Goal: Find specific fact: Find contact information

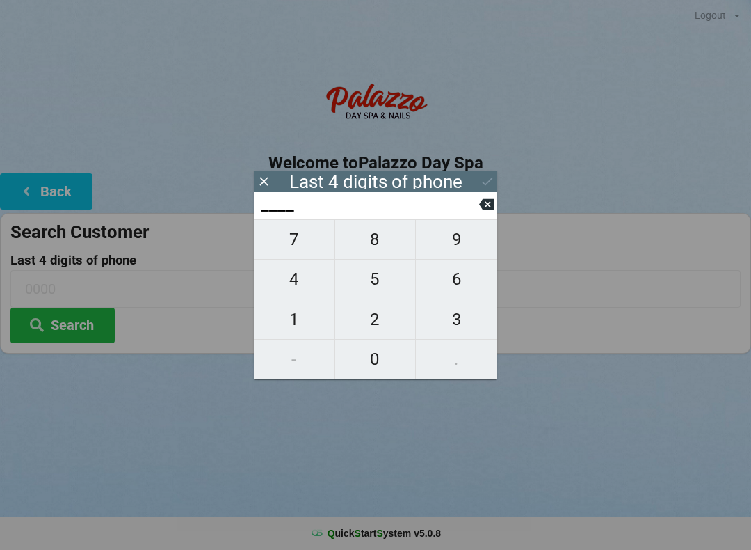
scroll to position [0, 1]
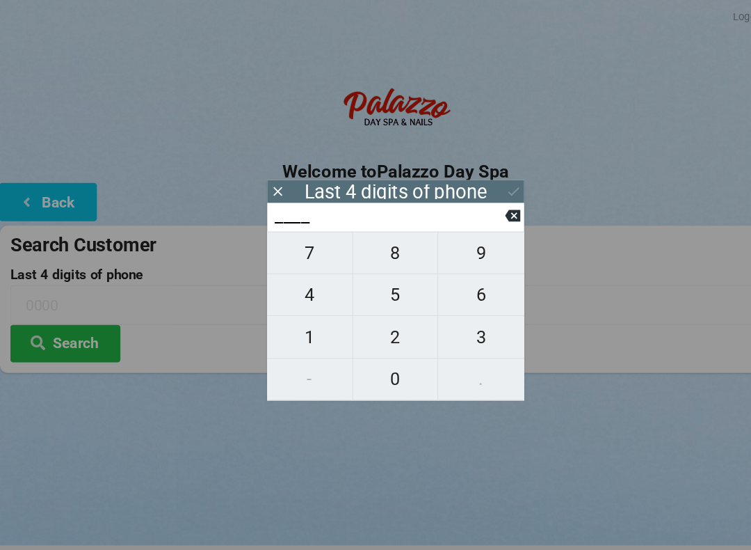
click at [294, 281] on span "4" at bounding box center [294, 278] width 81 height 29
type input "4___"
click at [372, 353] on span "0" at bounding box center [375, 358] width 81 height 29
type input "40__"
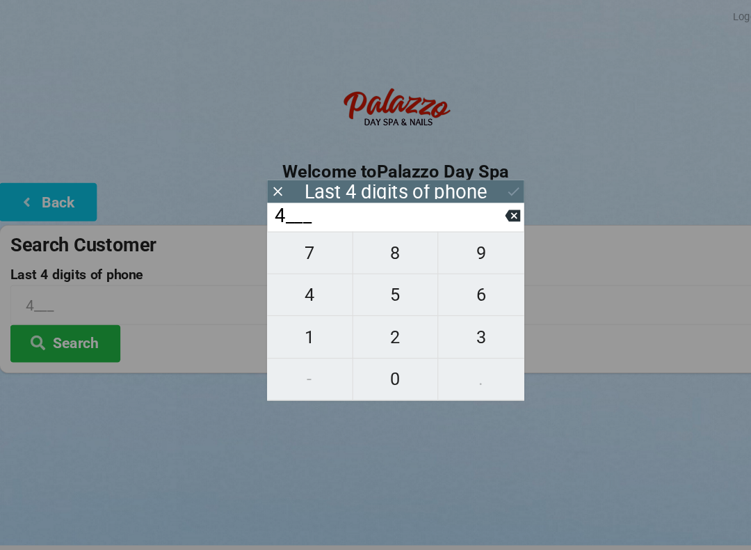
type input "40__"
click at [303, 315] on span "1" at bounding box center [294, 319] width 81 height 29
type input "401_"
click at [481, 210] on icon at bounding box center [486, 204] width 15 height 11
type input "40__"
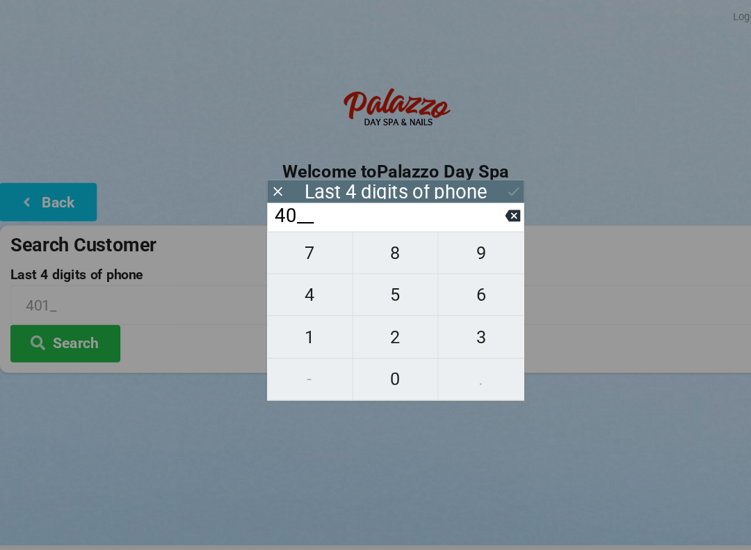
click at [308, 253] on span "7" at bounding box center [294, 239] width 81 height 29
type input "407_"
click at [465, 250] on span "9" at bounding box center [456, 239] width 81 height 29
type input "4079"
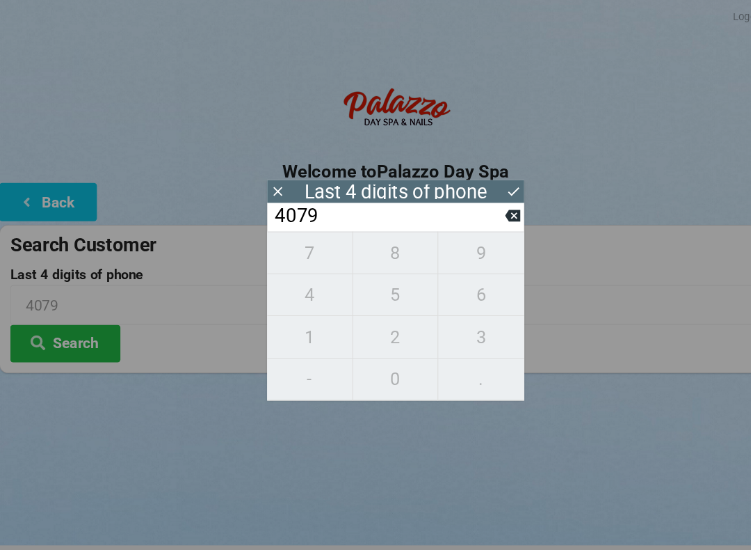
click at [458, 286] on div "7 8 9 4 5 6 1 2 3 - 0 ." at bounding box center [375, 299] width 243 height 160
click at [478, 216] on input "4079" at bounding box center [369, 204] width 220 height 22
click at [480, 214] on button at bounding box center [486, 204] width 15 height 19
click at [486, 209] on icon at bounding box center [486, 204] width 15 height 11
click at [481, 210] on icon at bounding box center [486, 204] width 15 height 11
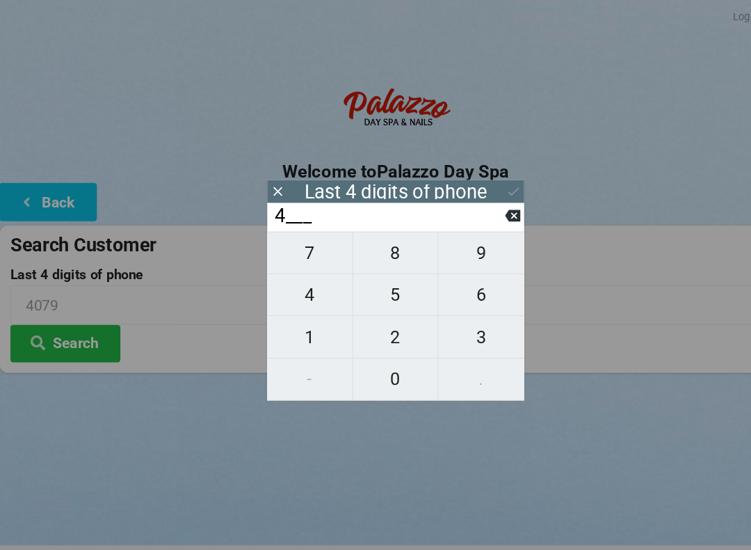
click at [483, 210] on icon at bounding box center [486, 204] width 15 height 11
type input "____"
click at [387, 326] on span "2" at bounding box center [375, 319] width 81 height 29
type input "2___"
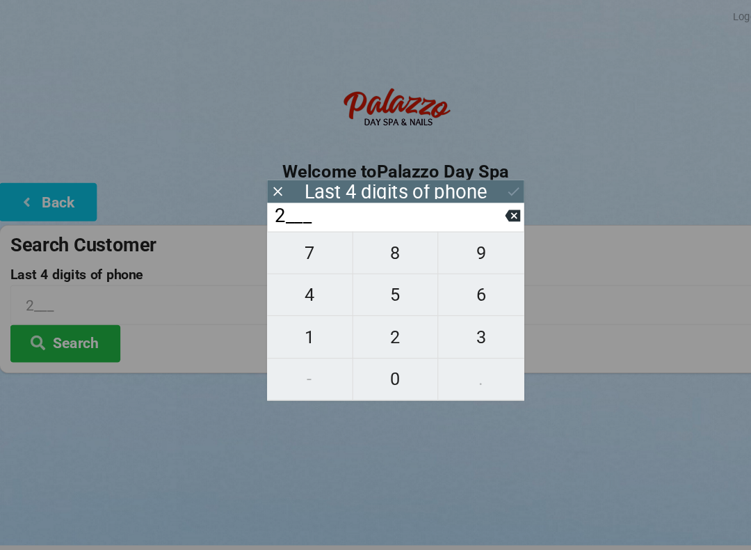
click at [462, 323] on span "3" at bounding box center [456, 319] width 81 height 29
type input "23__"
click at [302, 285] on span "4" at bounding box center [294, 278] width 81 height 29
type input "234_"
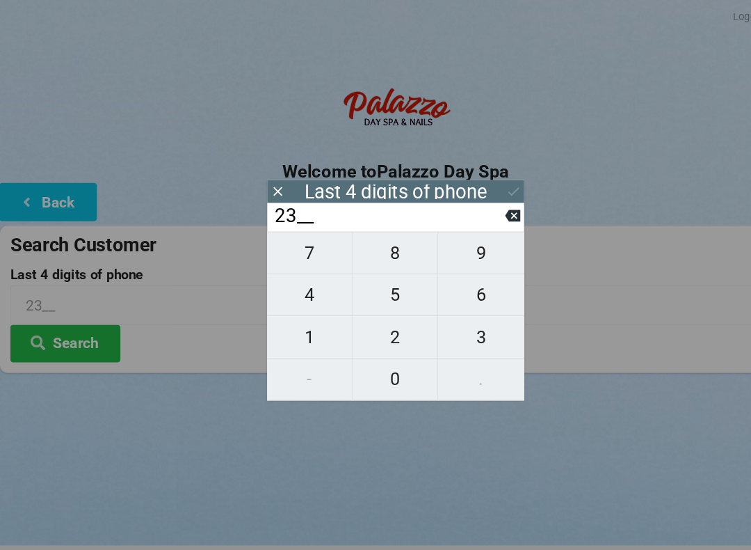
type input "234_"
click at [299, 323] on span "1" at bounding box center [294, 319] width 81 height 29
type input "2341"
click at [417, 216] on input "2341" at bounding box center [369, 204] width 220 height 22
click at [479, 211] on icon at bounding box center [486, 204] width 15 height 15
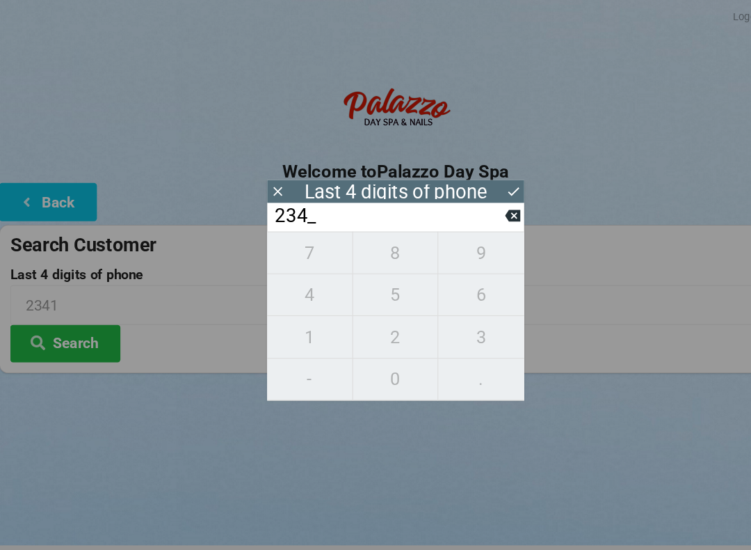
click at [481, 210] on icon at bounding box center [486, 204] width 15 height 11
click at [481, 211] on icon at bounding box center [486, 204] width 15 height 15
type input "2___"
click at [477, 216] on input "2___" at bounding box center [369, 204] width 220 height 22
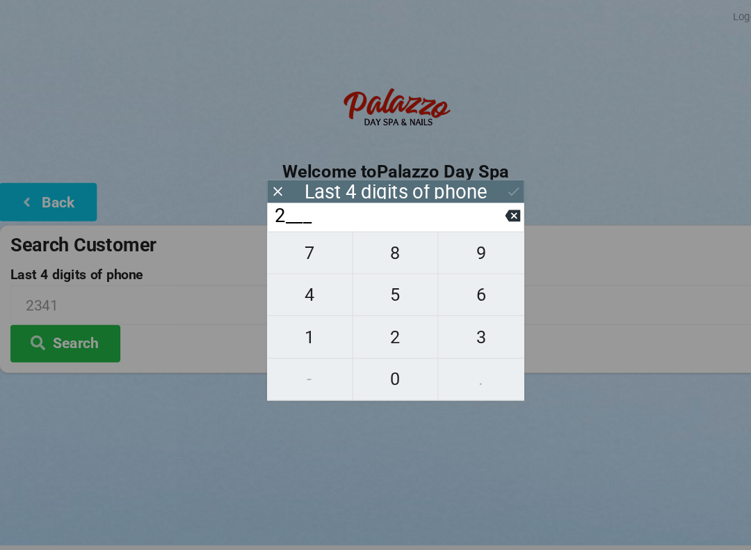
click at [471, 216] on input "2___" at bounding box center [369, 204] width 220 height 22
click at [463, 326] on span "3" at bounding box center [456, 319] width 81 height 29
type input "23__"
click at [312, 290] on span "4" at bounding box center [294, 278] width 81 height 29
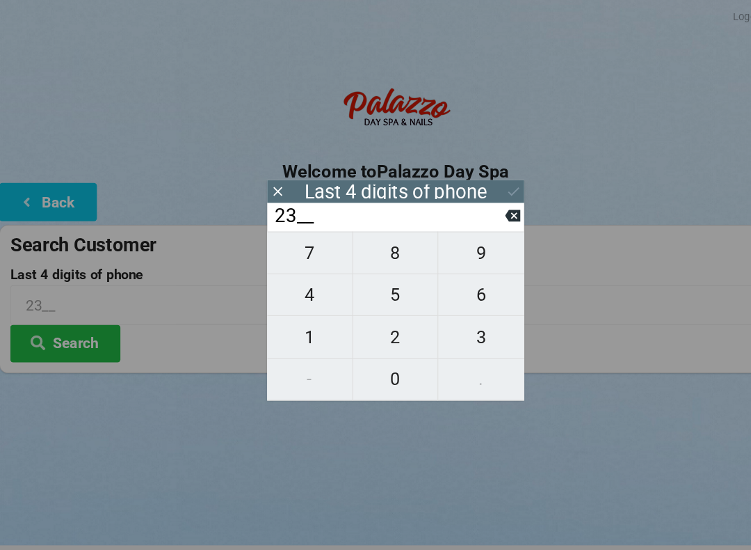
type input "234_"
click at [300, 326] on span "1" at bounding box center [294, 319] width 81 height 29
type input "2341"
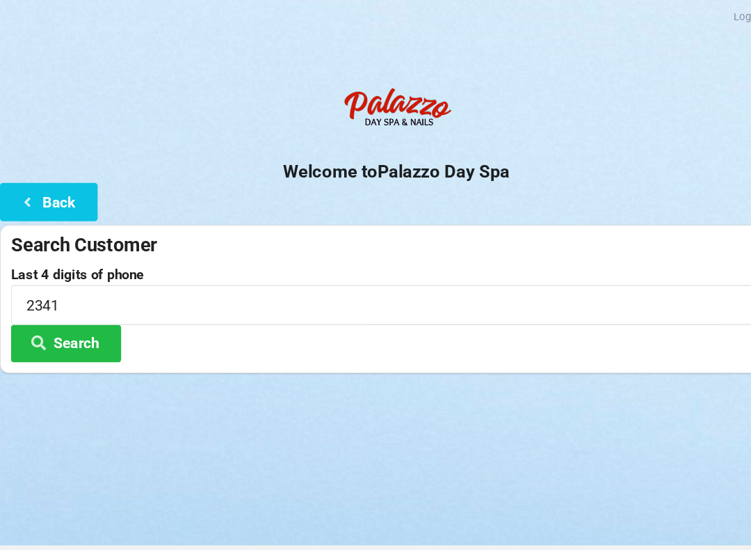
click at [64, 328] on button "Search" at bounding box center [62, 324] width 104 height 35
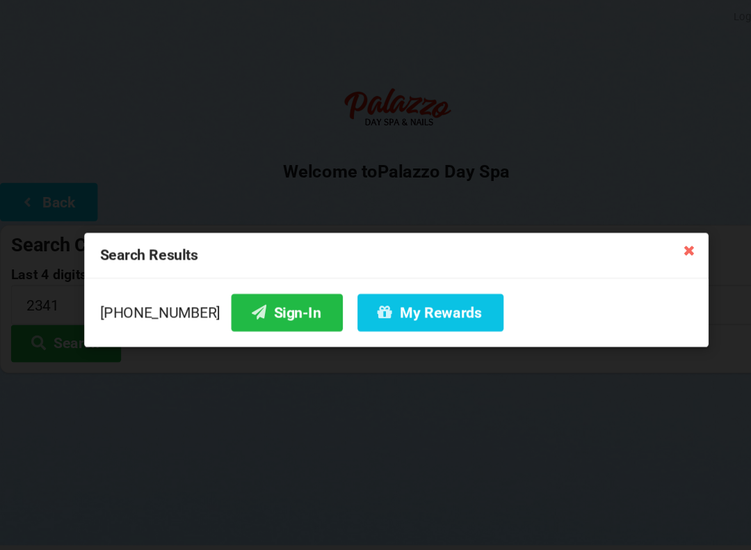
click at [260, 299] on button "Sign-In" at bounding box center [272, 295] width 106 height 35
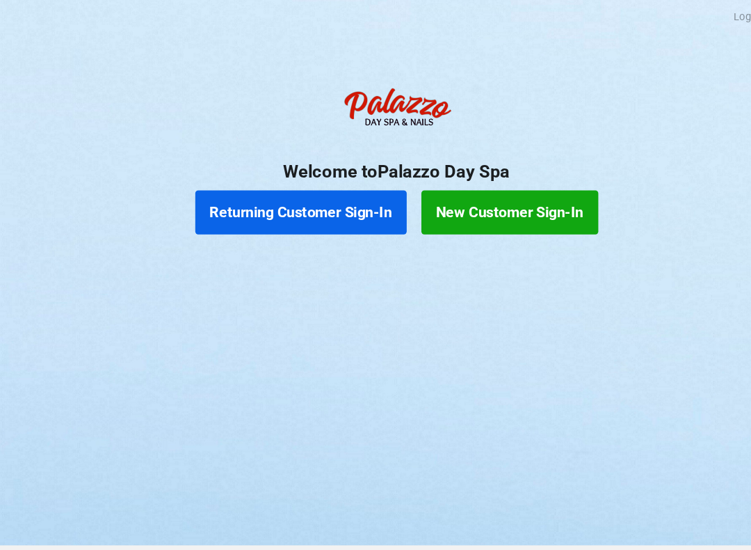
click at [335, 201] on button "Returning Customer Sign-In" at bounding box center [285, 201] width 200 height 42
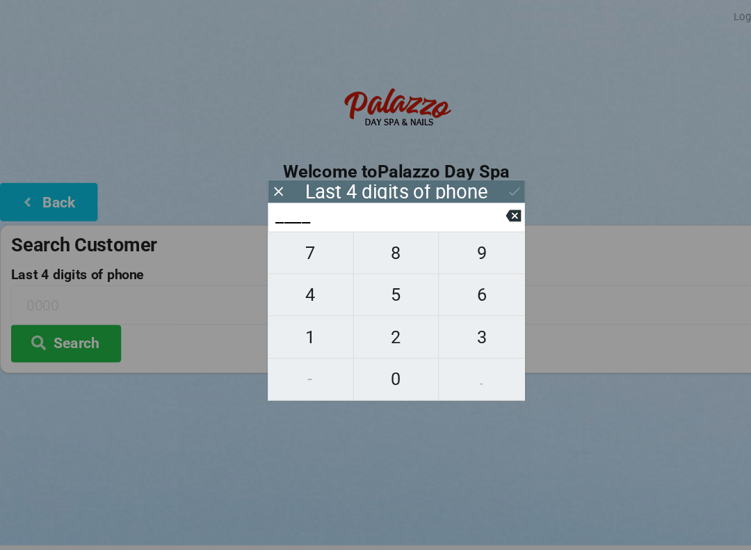
click at [390, 285] on span "5" at bounding box center [375, 278] width 81 height 29
type input "5___"
click at [466, 244] on span "9" at bounding box center [456, 239] width 81 height 29
type input "59__"
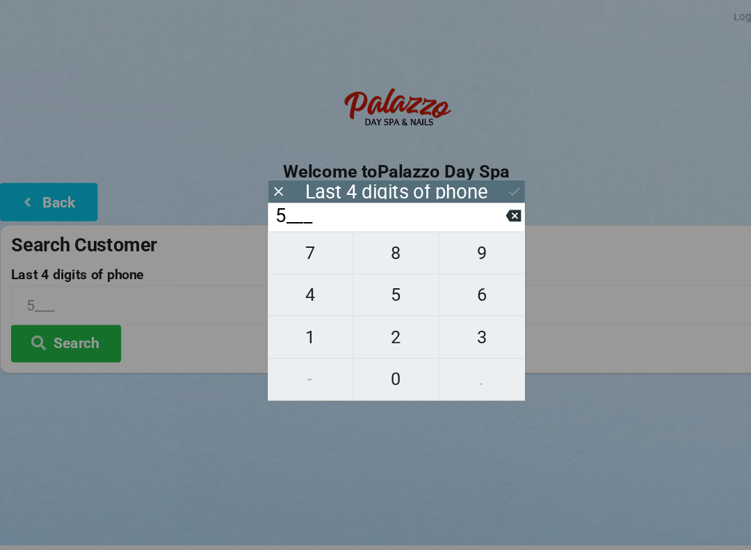
type input "59__"
click at [310, 253] on span "7" at bounding box center [294, 239] width 81 height 29
type input "597_"
click at [297, 338] on button "1" at bounding box center [294, 319] width 81 height 40
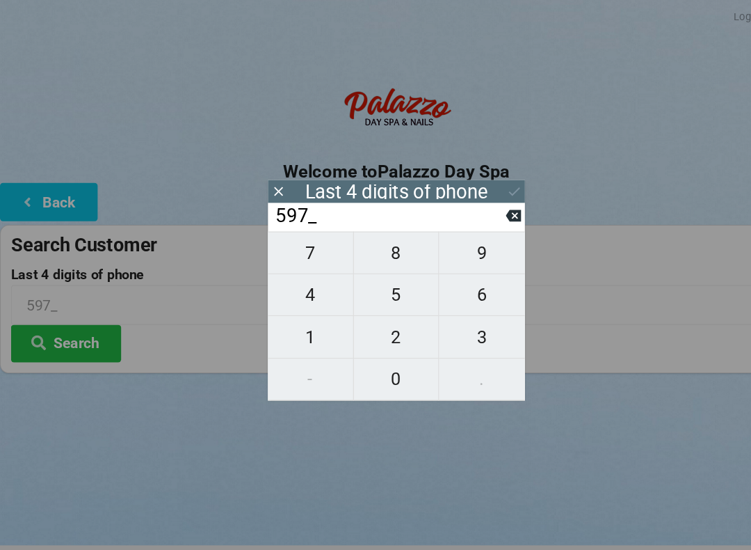
type input "5971"
click at [490, 176] on icon at bounding box center [487, 181] width 15 height 15
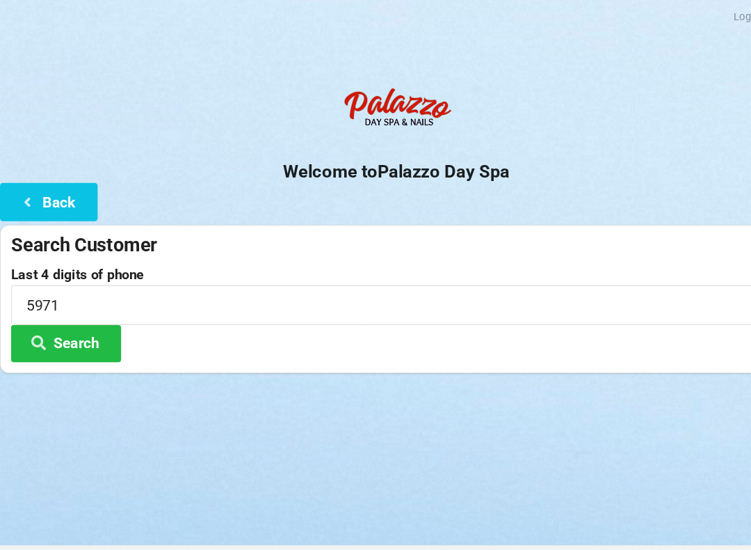
click at [98, 329] on button "Search" at bounding box center [62, 324] width 104 height 35
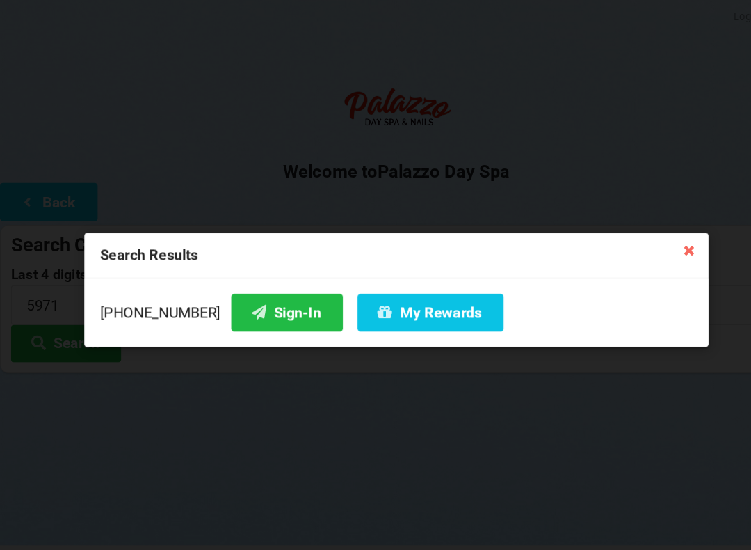
click at [257, 289] on button "Sign-In" at bounding box center [272, 295] width 106 height 35
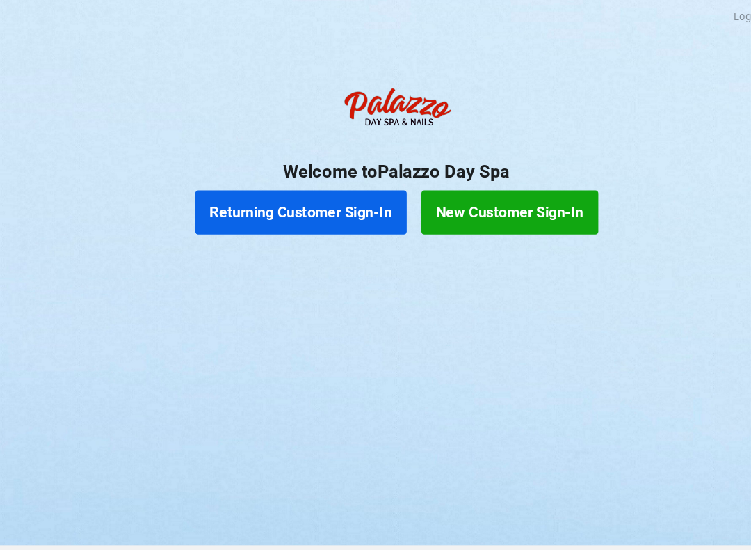
click at [266, 203] on button "Returning Customer Sign-In" at bounding box center [285, 201] width 200 height 42
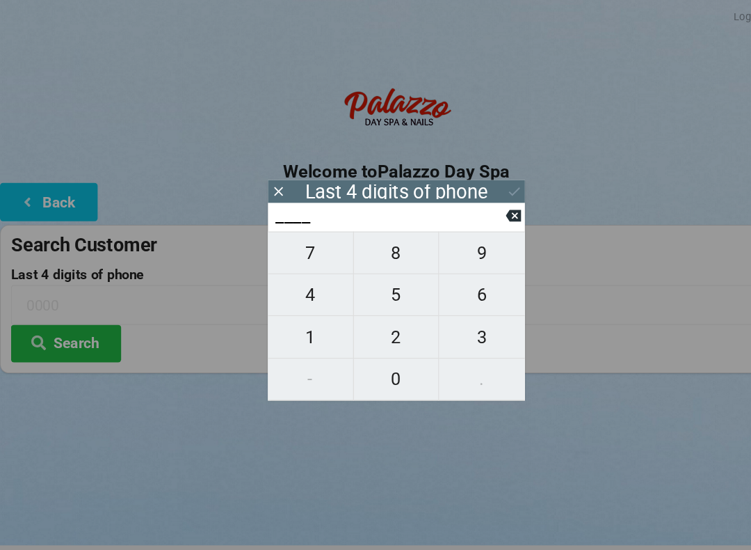
click at [445, 273] on span "6" at bounding box center [456, 278] width 81 height 29
type input "6___"
click at [278, 244] on span "7" at bounding box center [294, 239] width 81 height 29
type input "67__"
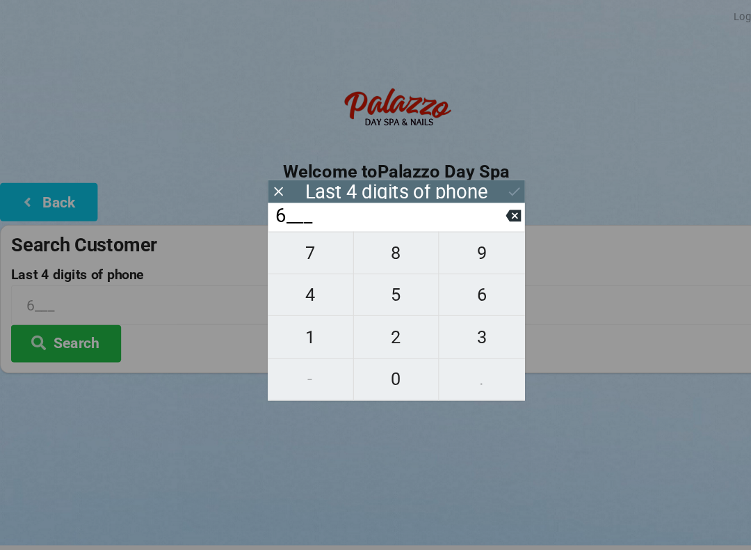
type input "67__"
click at [369, 237] on span "8" at bounding box center [375, 239] width 81 height 29
type input "678_"
click at [461, 321] on span "3" at bounding box center [456, 319] width 81 height 29
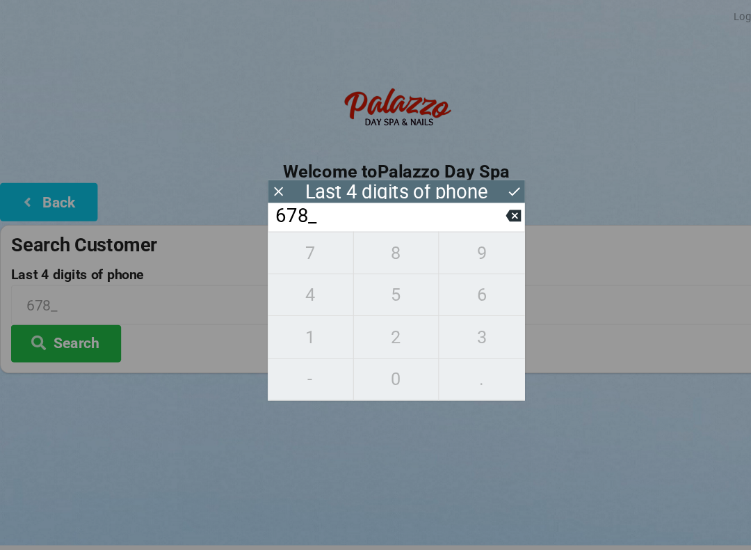
type input "6783"
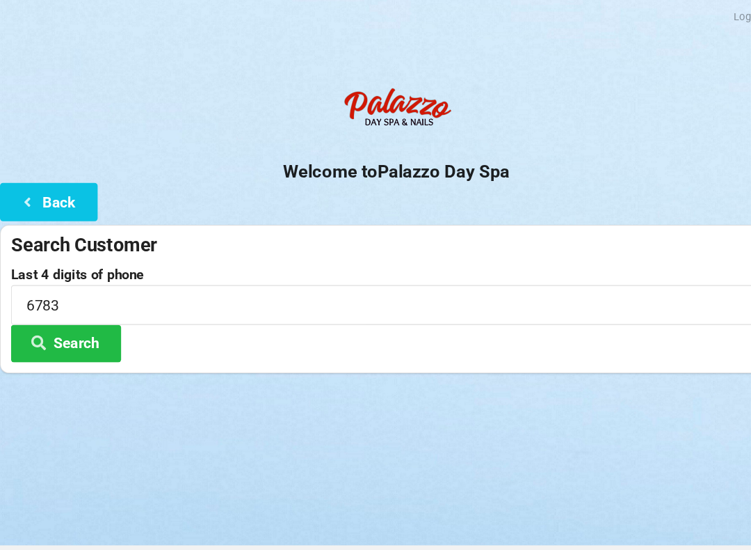
click at [122, 445] on div "Logout Logout Sign-In Welcome to Palazzo Day Spa Back Search Customer Last 4 di…" at bounding box center [375, 275] width 751 height 550
click at [56, 323] on button "Search" at bounding box center [62, 324] width 104 height 35
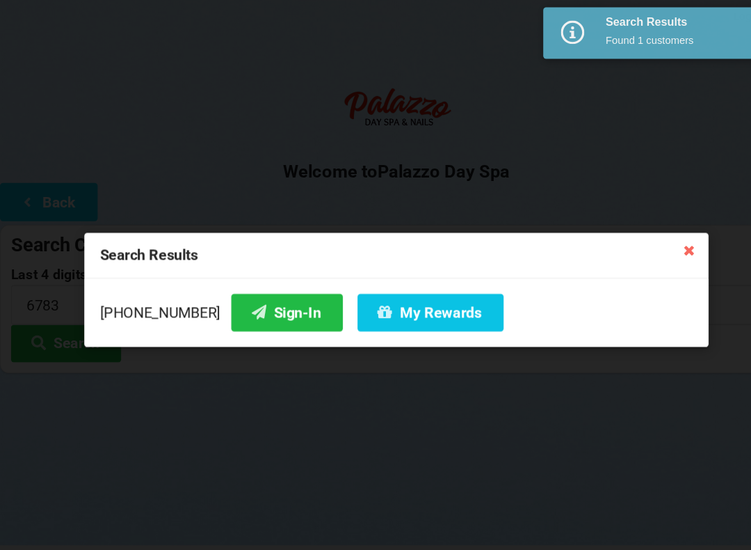
click at [234, 303] on button "Sign-In" at bounding box center [272, 295] width 106 height 35
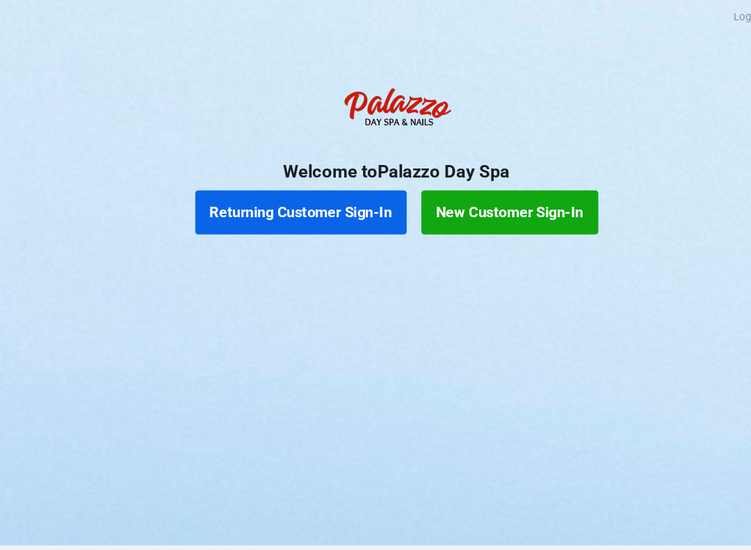
click at [323, 207] on button "Returning Customer Sign-In" at bounding box center [285, 201] width 200 height 42
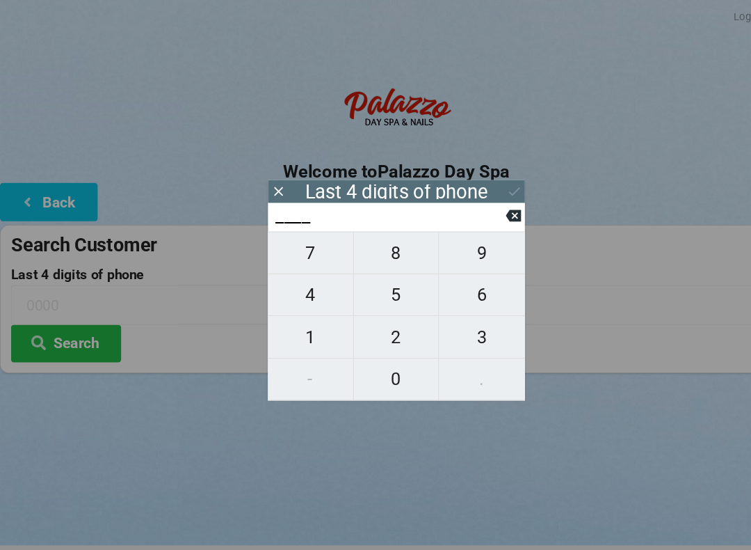
click at [298, 285] on span "4" at bounding box center [294, 278] width 81 height 29
type input "4___"
click at [462, 287] on span "6" at bounding box center [456, 278] width 81 height 29
type input "46__"
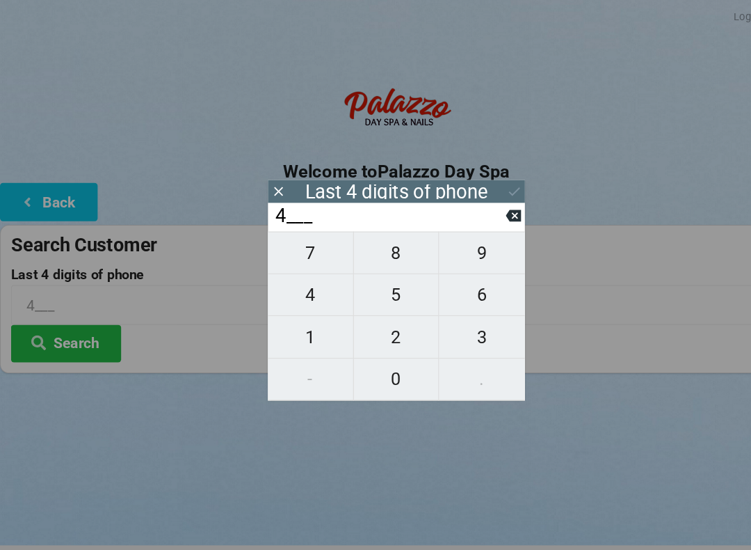
type input "46__"
click at [306, 250] on span "7" at bounding box center [294, 239] width 81 height 29
type input "467_"
click at [383, 324] on span "2" at bounding box center [375, 319] width 81 height 29
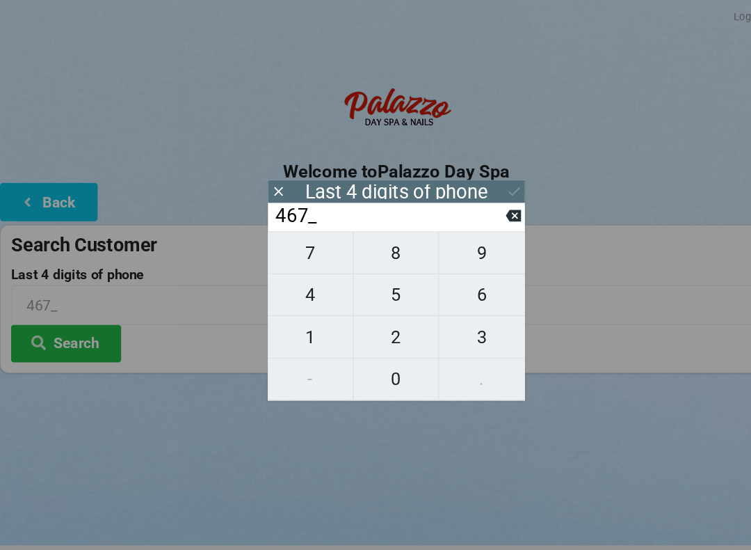
type input "4672"
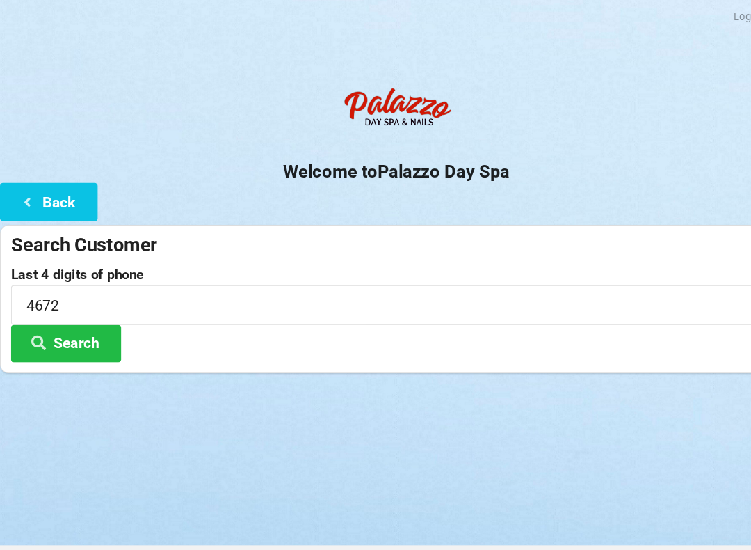
click at [451, 424] on div "Logout Logout Sign-In Welcome to Palazzo Day Spa Back Search Customer Last 4 di…" at bounding box center [375, 275] width 751 height 550
click at [70, 324] on button "Search" at bounding box center [62, 324] width 104 height 35
click at [61, 181] on button "Back" at bounding box center [46, 190] width 93 height 35
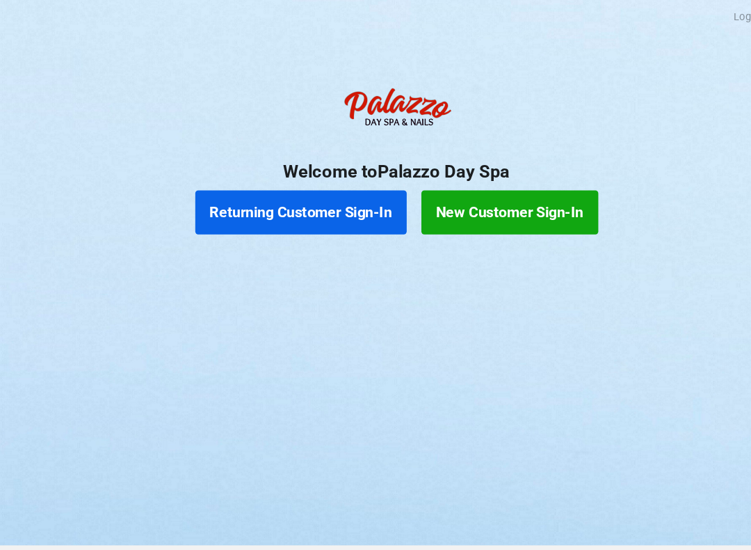
click at [497, 196] on button "New Customer Sign-In" at bounding box center [483, 201] width 168 height 42
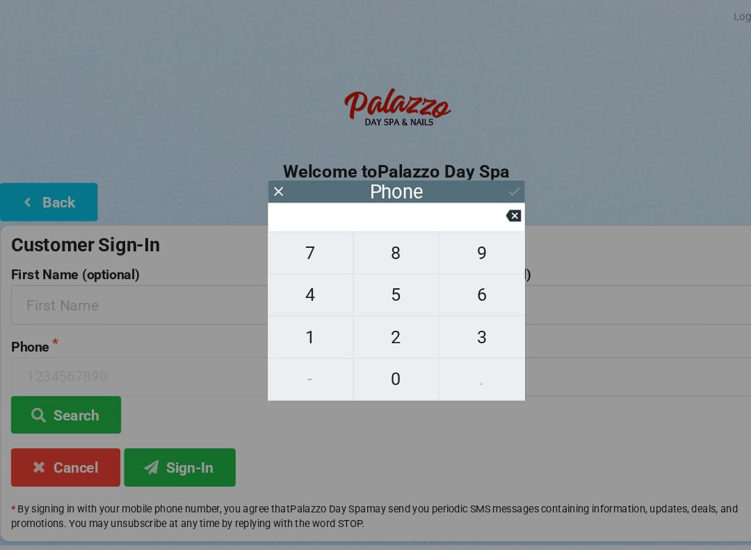
click at [301, 290] on span "4" at bounding box center [294, 278] width 81 height 29
type input "4"
click at [369, 363] on span "0" at bounding box center [375, 358] width 81 height 29
type input "40"
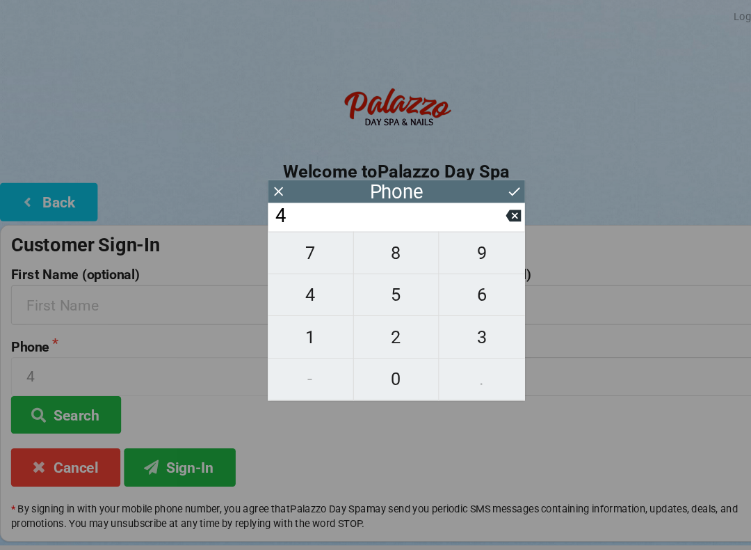
type input "40"
click at [305, 248] on span "7" at bounding box center [294, 239] width 81 height 29
type input "407"
click at [392, 254] on span "8" at bounding box center [375, 239] width 81 height 29
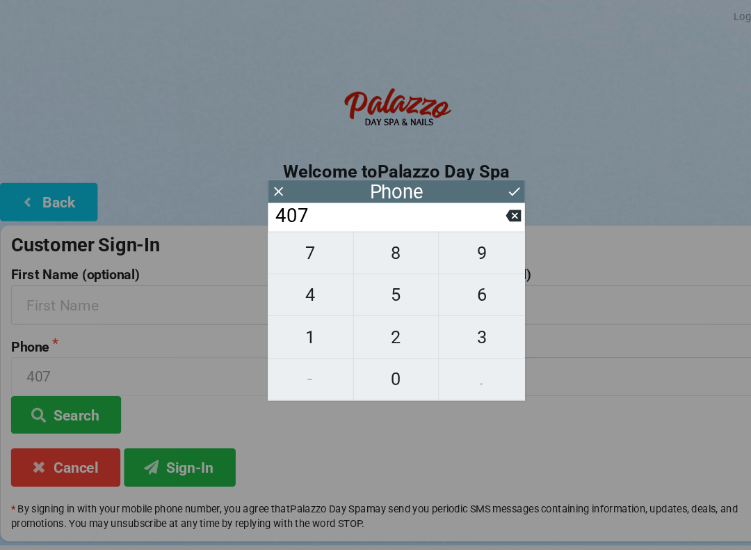
type input "4078"
click at [392, 253] on span "8" at bounding box center [375, 239] width 81 height 29
type input "40788"
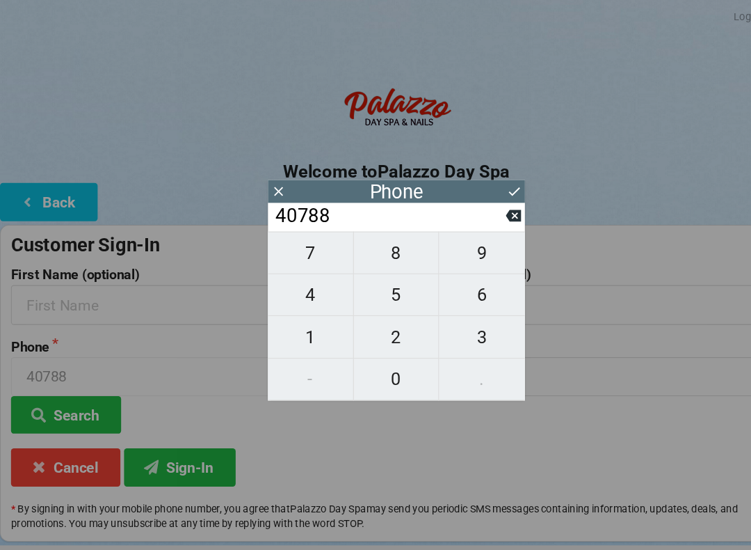
click at [400, 287] on span "5" at bounding box center [375, 278] width 81 height 29
type input "407885"
click at [307, 287] on span "4" at bounding box center [294, 278] width 81 height 29
type input "4078854"
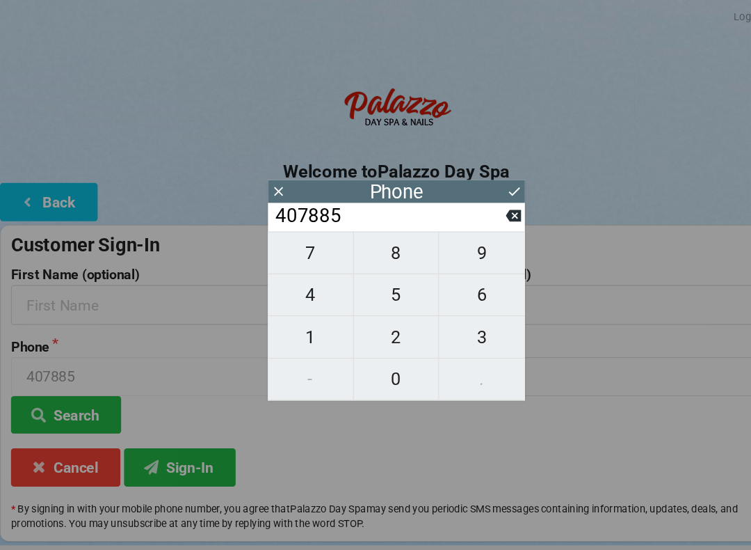
type input "4078854"
click at [472, 281] on span "6" at bounding box center [456, 278] width 81 height 29
type input "40788546"
click at [306, 254] on span "7" at bounding box center [294, 239] width 81 height 29
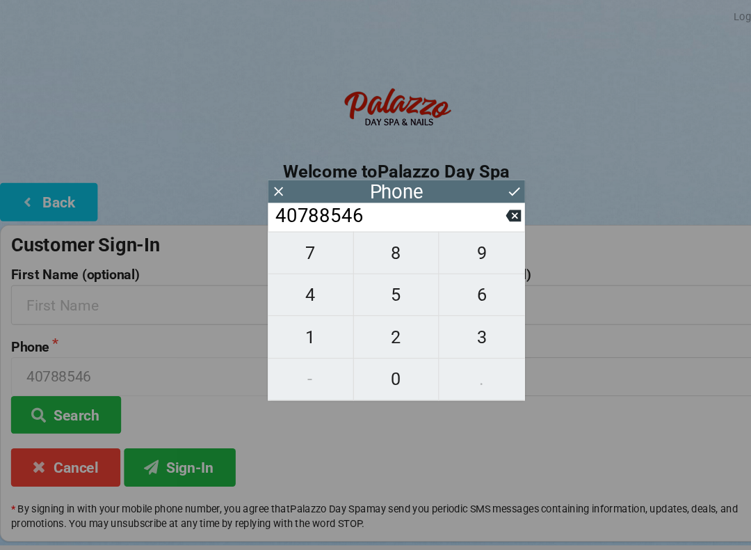
type input "407885467"
click at [379, 327] on span "2" at bounding box center [375, 319] width 81 height 29
type input "4078854672"
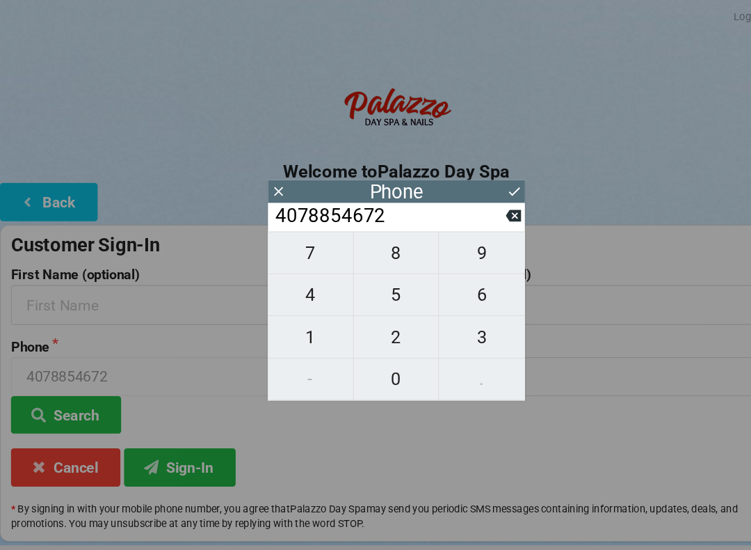
click at [483, 182] on icon at bounding box center [487, 181] width 10 height 8
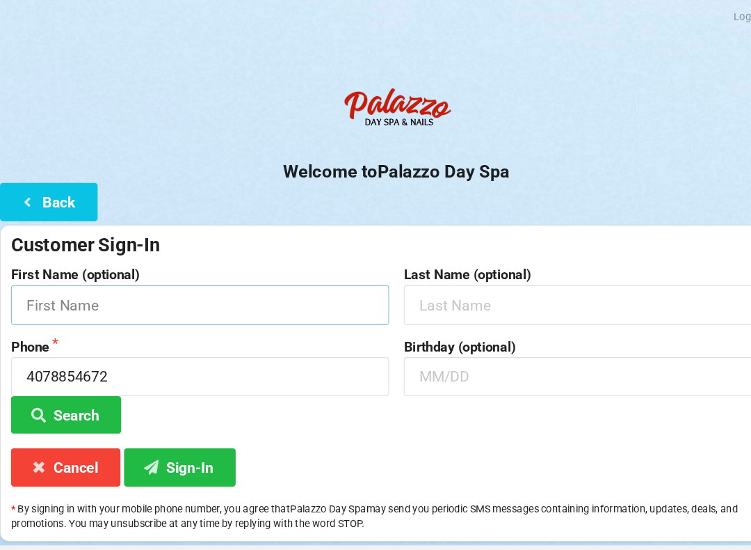
click at [150, 283] on input "text" at bounding box center [189, 288] width 358 height 37
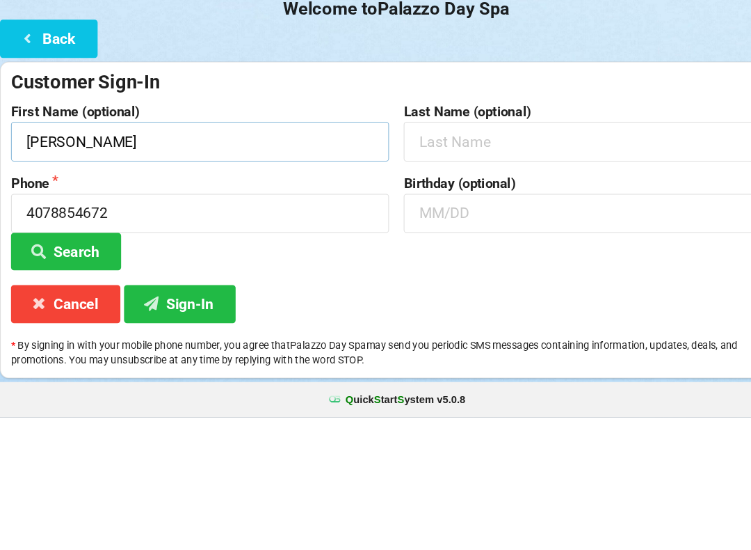
type input "[PERSON_NAME]"
click at [495, 270] on input "text" at bounding box center [562, 288] width 358 height 37
type input "[PERSON_NAME]"
click at [488, 338] on input "text" at bounding box center [562, 356] width 358 height 37
click at [45, 386] on icon at bounding box center [37, 392] width 17 height 12
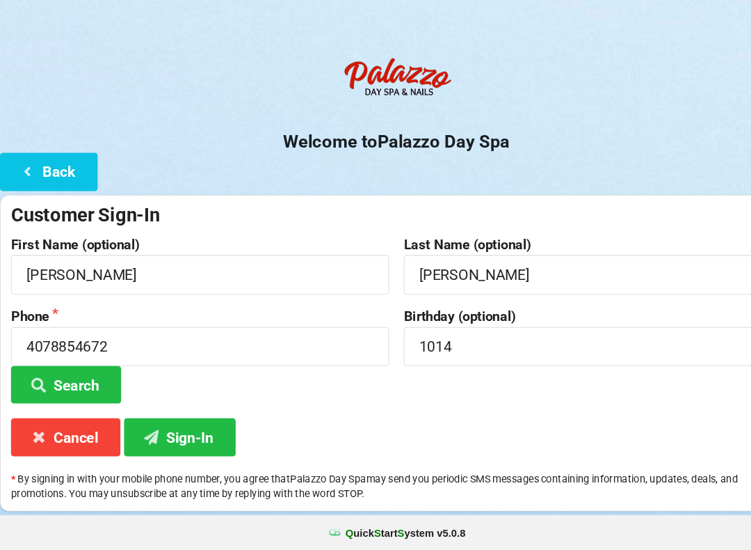
click at [181, 424] on button "Sign-In" at bounding box center [171, 441] width 106 height 35
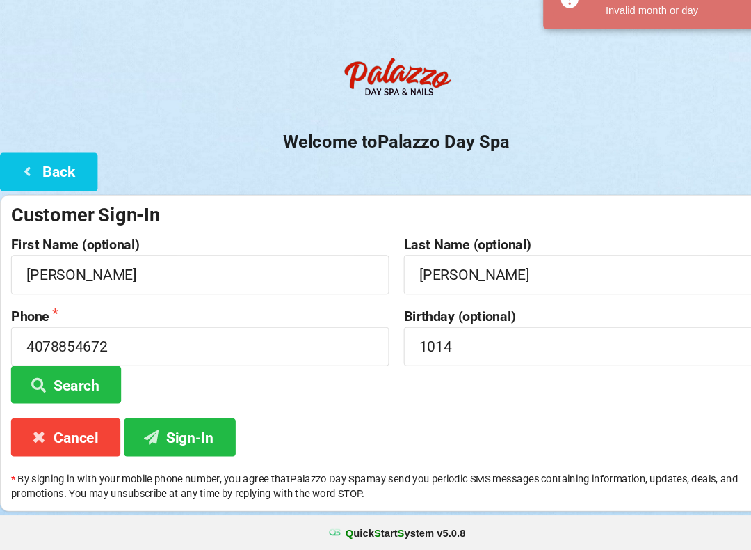
click at [184, 424] on button "Sign-In" at bounding box center [171, 441] width 106 height 35
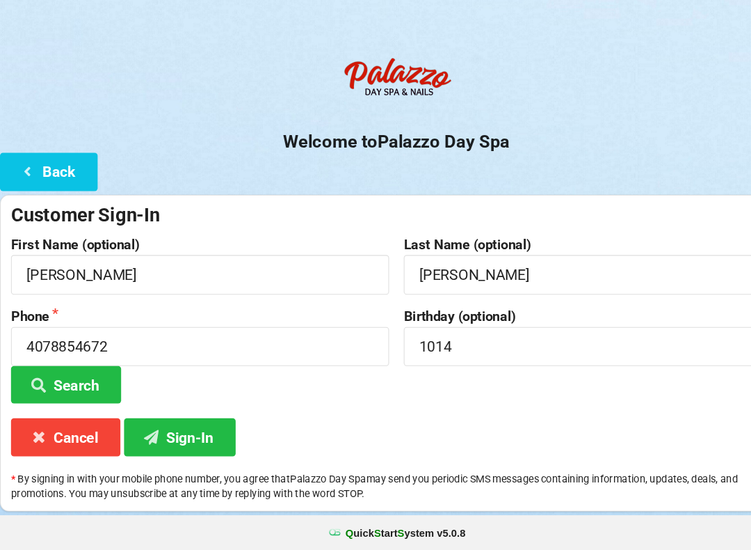
click at [186, 424] on button "Sign-In" at bounding box center [171, 441] width 106 height 35
click at [169, 424] on button "Sign-In" at bounding box center [171, 441] width 106 height 35
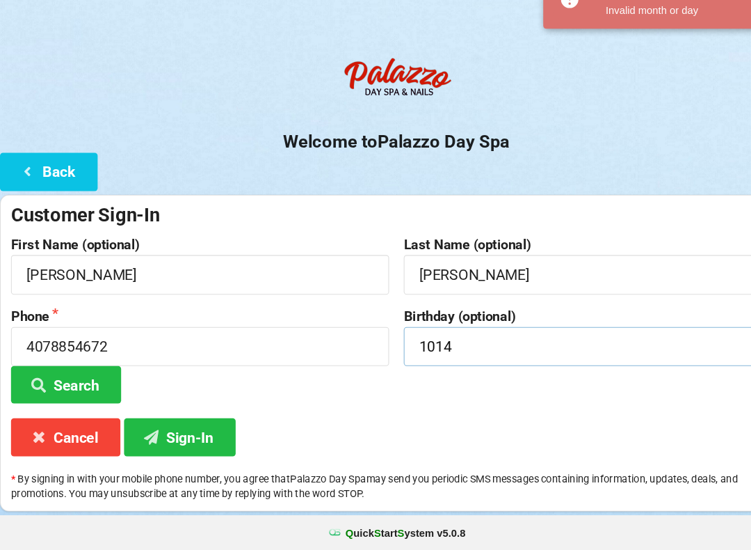
click at [458, 338] on input "1014" at bounding box center [562, 356] width 358 height 37
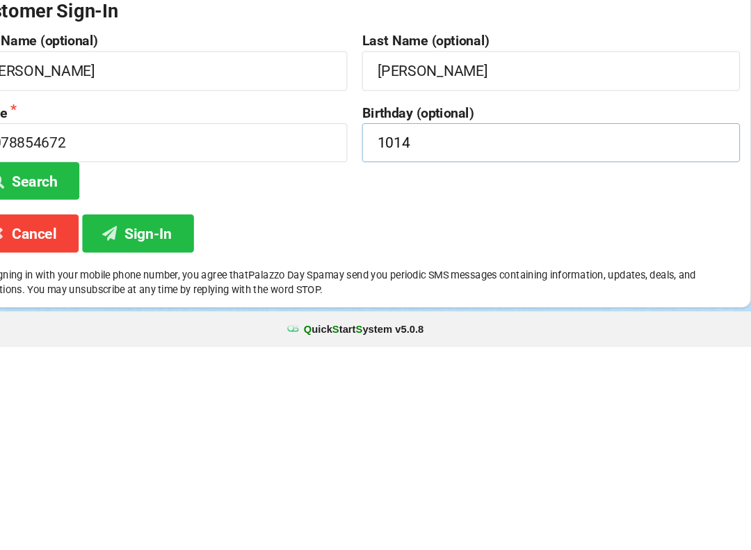
click at [524, 338] on input "1014" at bounding box center [562, 356] width 358 height 37
click at [23, 375] on button "Search" at bounding box center [62, 392] width 104 height 35
type input "1"
click at [587, 213] on div "Customer Sign-In First Name (optional) [PERSON_NAME] Last Name (optional) [PERS…" at bounding box center [375, 363] width 751 height 300
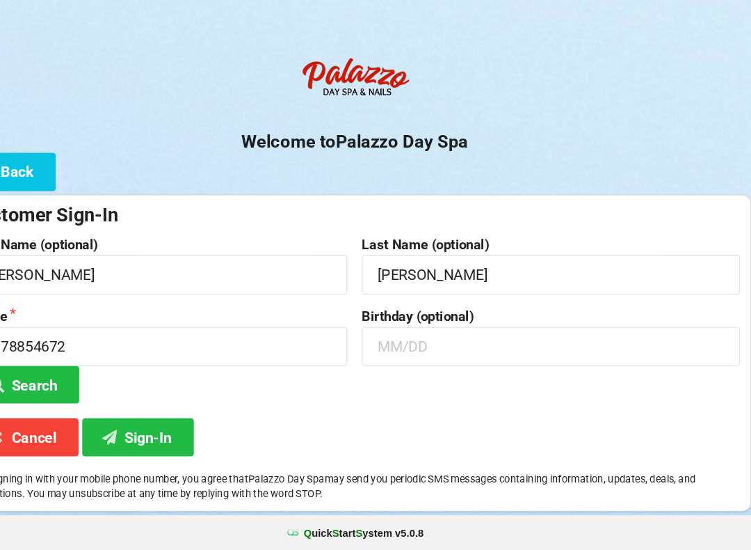
click at [141, 424] on button "Sign-In" at bounding box center [171, 441] width 106 height 35
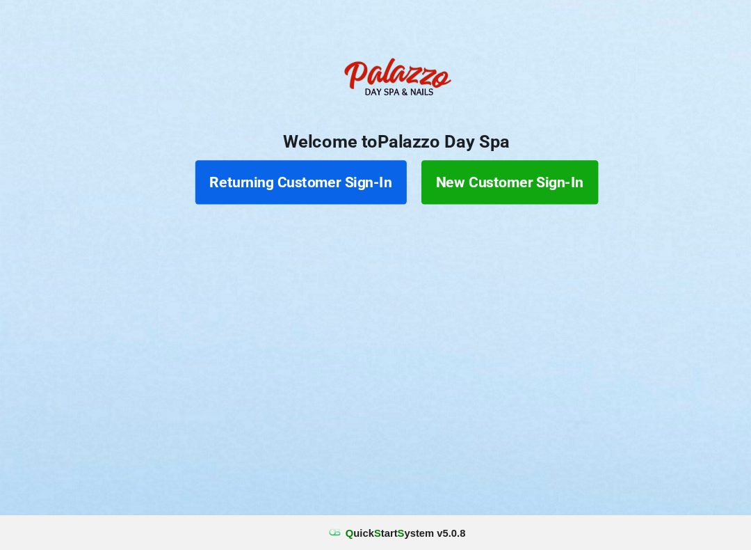
click at [512, 180] on button "New Customer Sign-In" at bounding box center [483, 201] width 168 height 42
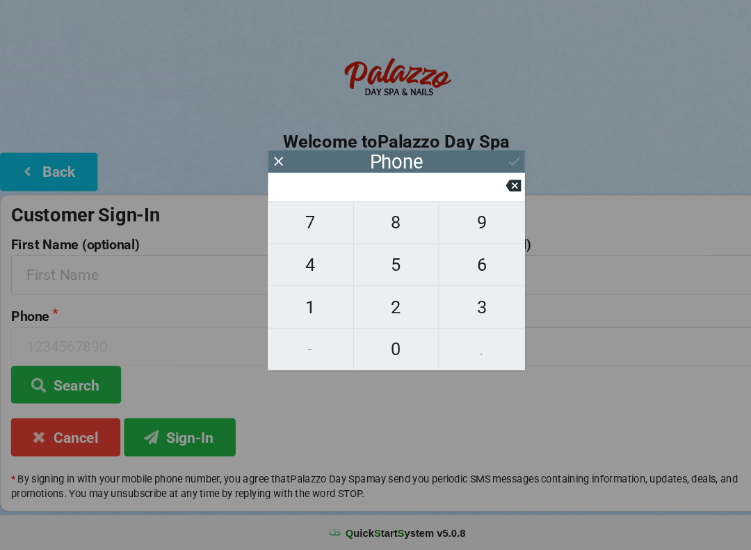
click at [299, 264] on span "4" at bounding box center [294, 278] width 81 height 29
type input "4"
click at [383, 344] on span "0" at bounding box center [375, 358] width 81 height 29
type input "40"
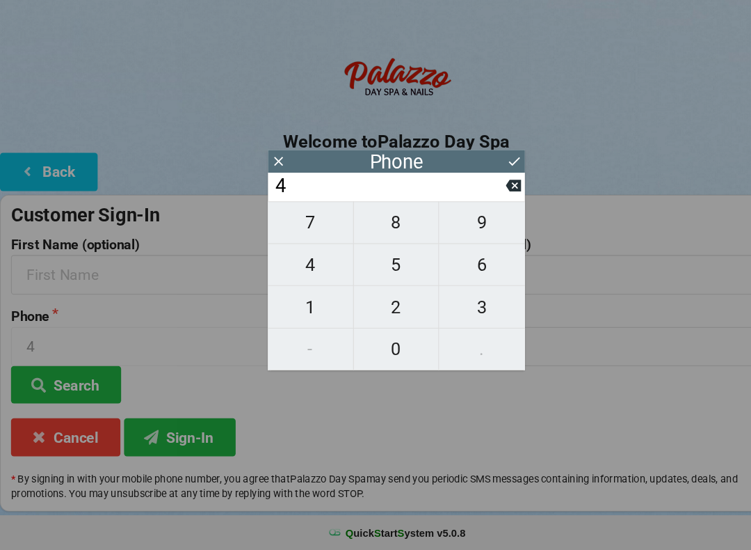
type input "40"
click at [300, 264] on span "4" at bounding box center [294, 278] width 81 height 29
type input "404"
click at [482, 199] on icon at bounding box center [486, 204] width 15 height 11
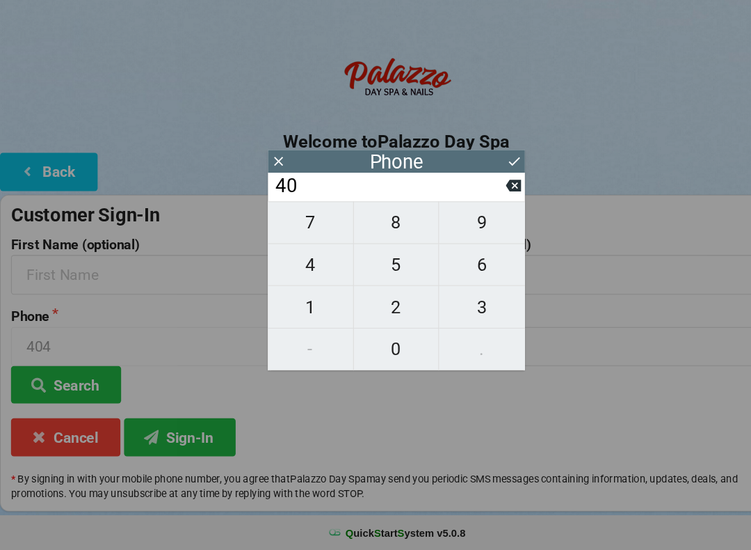
click at [307, 225] on span "7" at bounding box center [294, 239] width 81 height 29
type input "407"
click at [399, 225] on span "8" at bounding box center [375, 239] width 81 height 29
type input "4078"
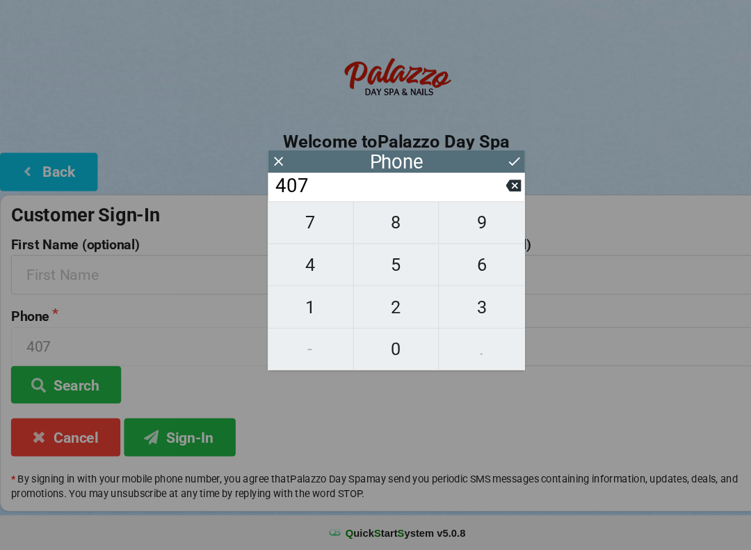
type input "4078"
click at [398, 225] on span "8" at bounding box center [375, 239] width 81 height 29
type input "40788"
click at [400, 264] on span "5" at bounding box center [375, 278] width 81 height 29
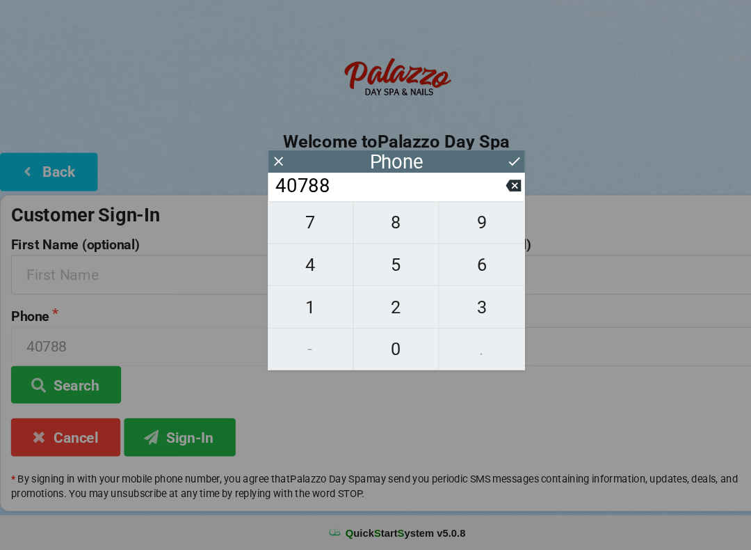
type input "407885"
click at [301, 264] on span "4" at bounding box center [294, 278] width 81 height 29
type input "4078854"
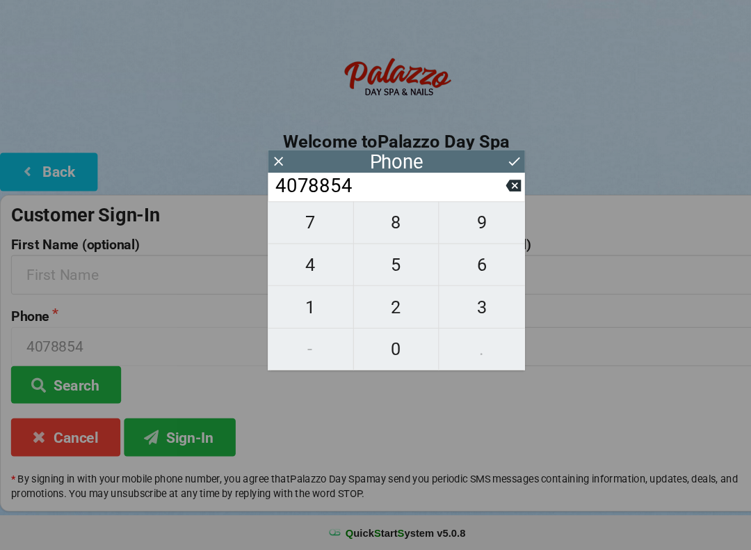
click at [466, 264] on span "6" at bounding box center [456, 278] width 81 height 29
type input "40788546"
click at [303, 225] on span "7" at bounding box center [294, 239] width 81 height 29
type input "407885467"
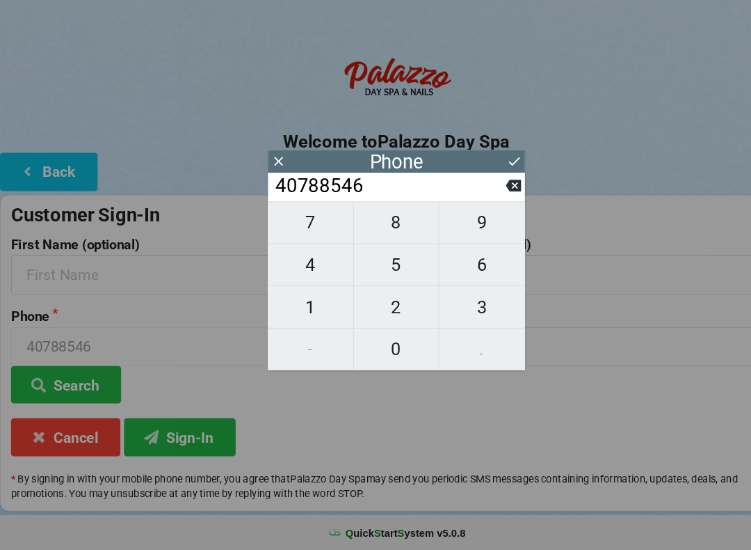
type input "407885467"
click at [381, 305] on span "2" at bounding box center [375, 319] width 81 height 29
type input "4078854672"
click at [489, 174] on icon at bounding box center [487, 181] width 15 height 15
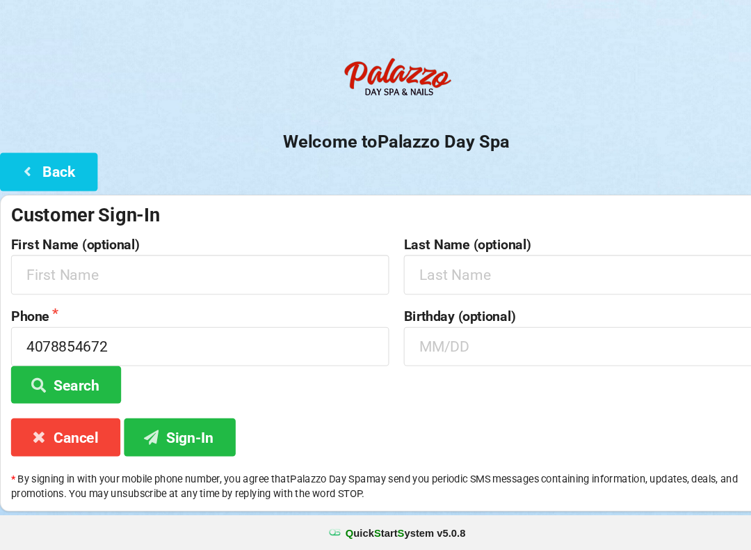
click at [81, 375] on button "Search" at bounding box center [62, 392] width 104 height 35
click at [67, 375] on button "Search" at bounding box center [62, 392] width 104 height 35
click at [88, 375] on button "Search" at bounding box center [62, 392] width 104 height 35
click at [165, 424] on button "Sign-In" at bounding box center [171, 441] width 106 height 35
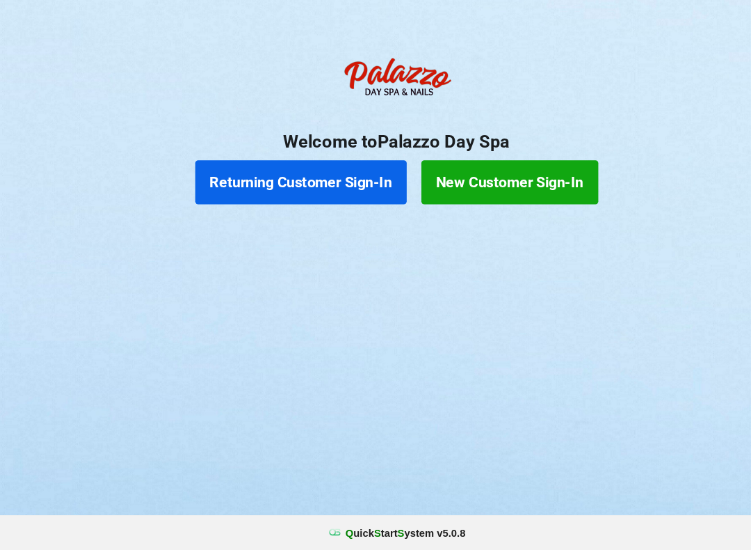
click at [513, 180] on button "New Customer Sign-In" at bounding box center [483, 201] width 168 height 42
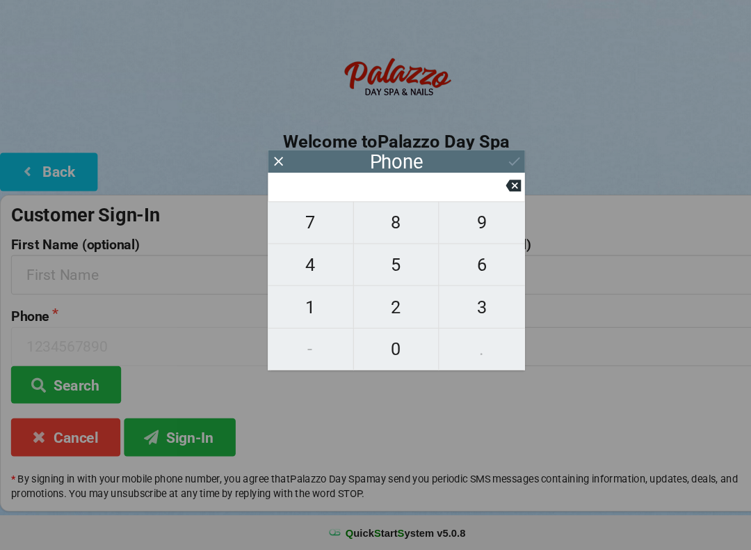
click at [306, 264] on span "4" at bounding box center [294, 278] width 81 height 29
type input "4"
click at [386, 344] on span "0" at bounding box center [375, 358] width 81 height 29
type input "40"
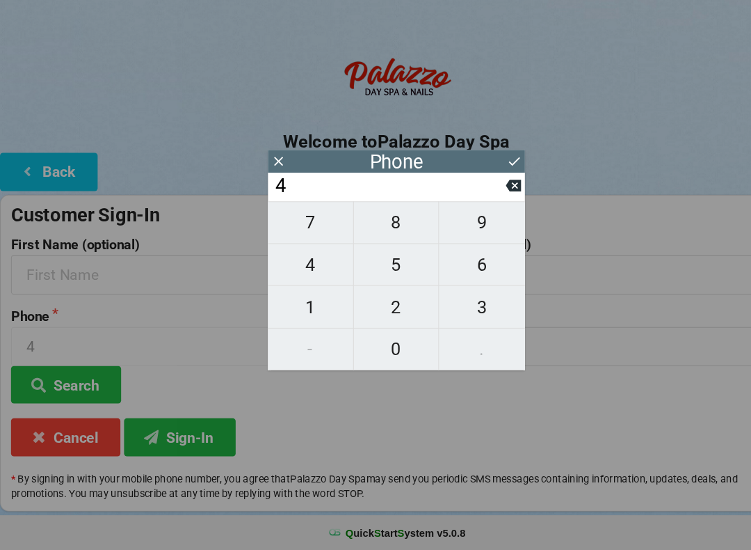
type input "40"
click at [304, 225] on span "7" at bounding box center [294, 239] width 81 height 29
type input "407"
click at [394, 225] on span "8" at bounding box center [375, 239] width 81 height 29
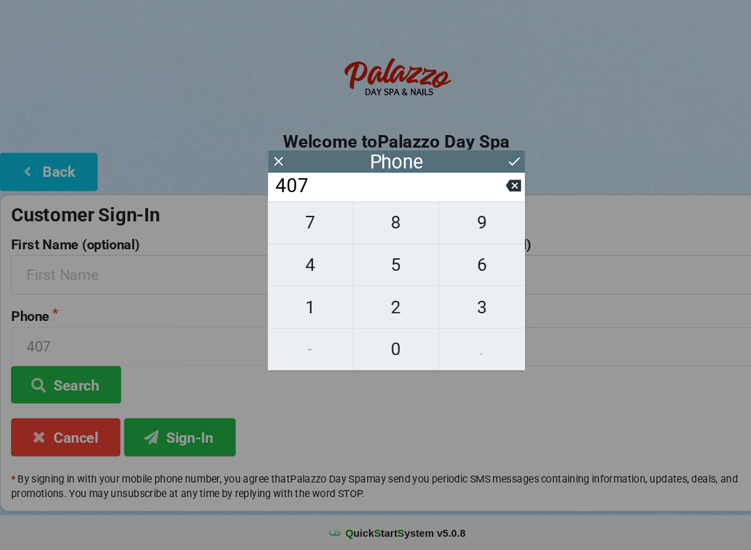
type input "4078"
click at [394, 225] on span "8" at bounding box center [375, 239] width 81 height 29
type input "40788"
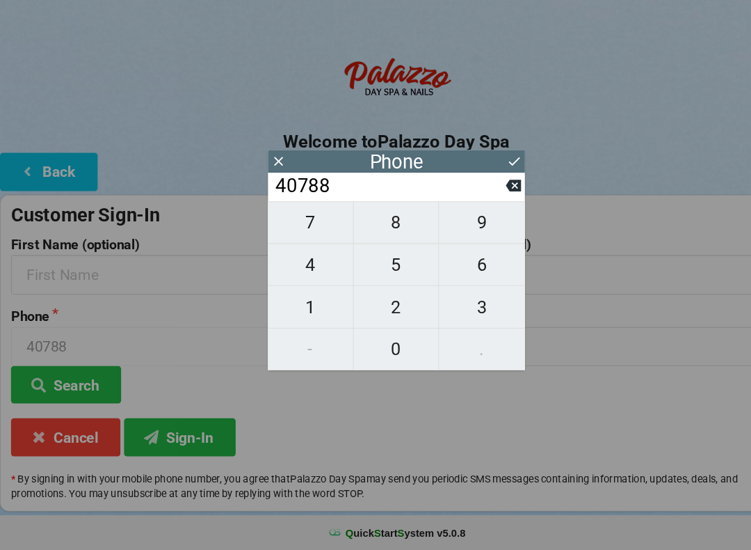
click at [394, 264] on span "5" at bounding box center [375, 278] width 81 height 29
type input "407885"
click at [310, 264] on span "4" at bounding box center [294, 278] width 81 height 29
type input "4078854"
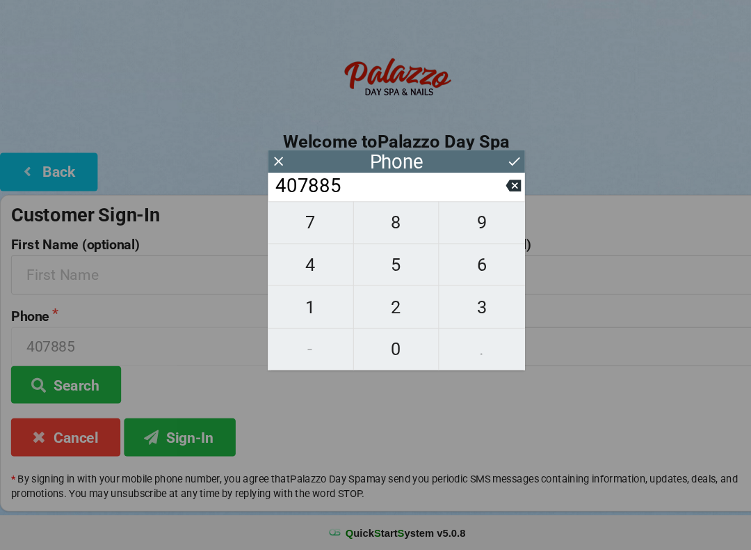
type input "4078854"
click at [467, 264] on span "6" at bounding box center [456, 278] width 81 height 29
type input "40788546"
click at [305, 225] on span "7" at bounding box center [294, 239] width 81 height 29
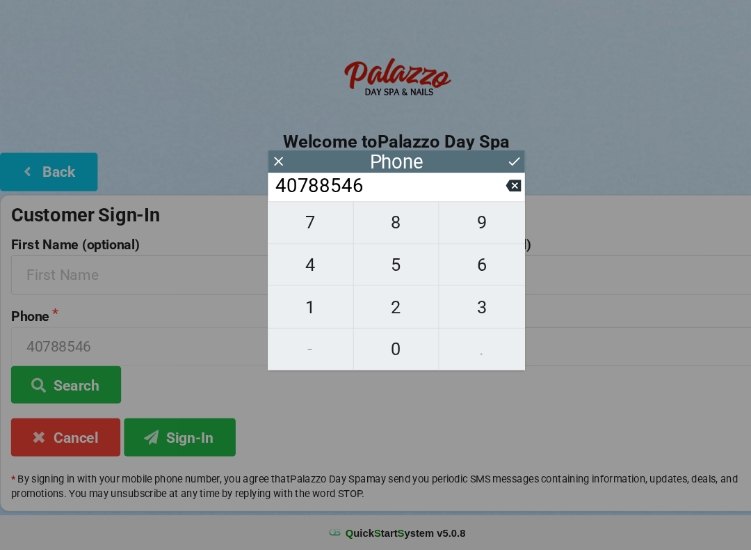
type input "407885467"
click at [388, 305] on span "2" at bounding box center [375, 319] width 81 height 29
type input "4078854672"
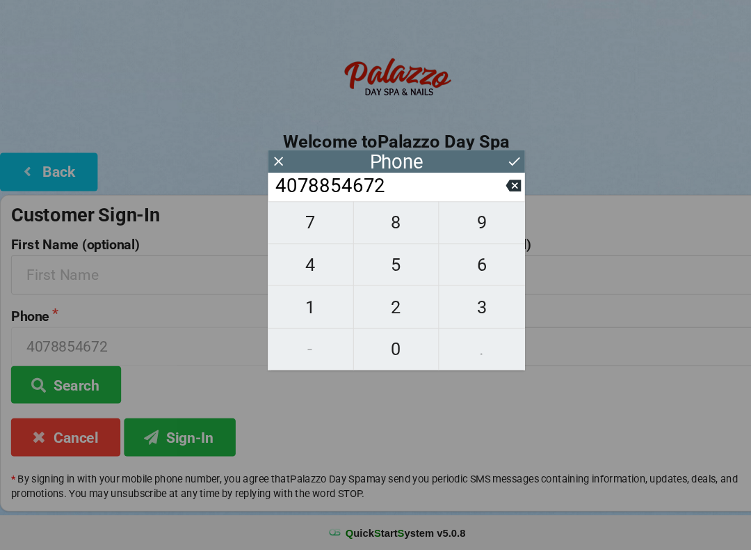
click at [54, 375] on button "Search" at bounding box center [62, 392] width 104 height 35
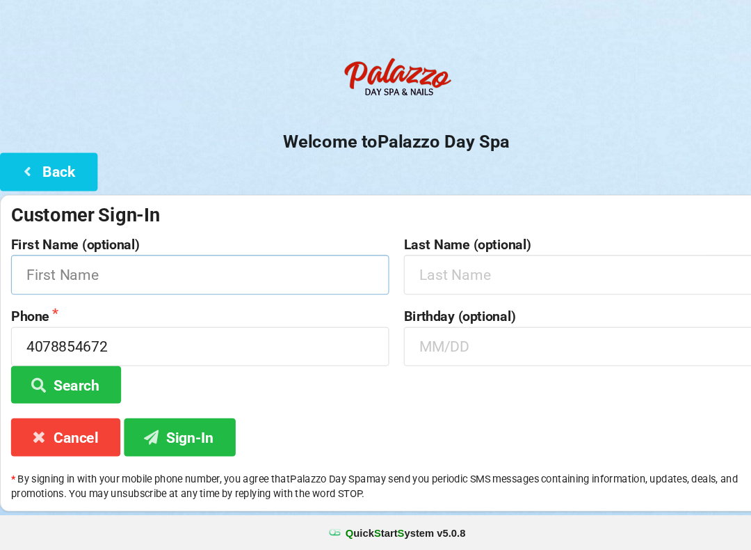
click at [81, 270] on input "text" at bounding box center [189, 288] width 358 height 37
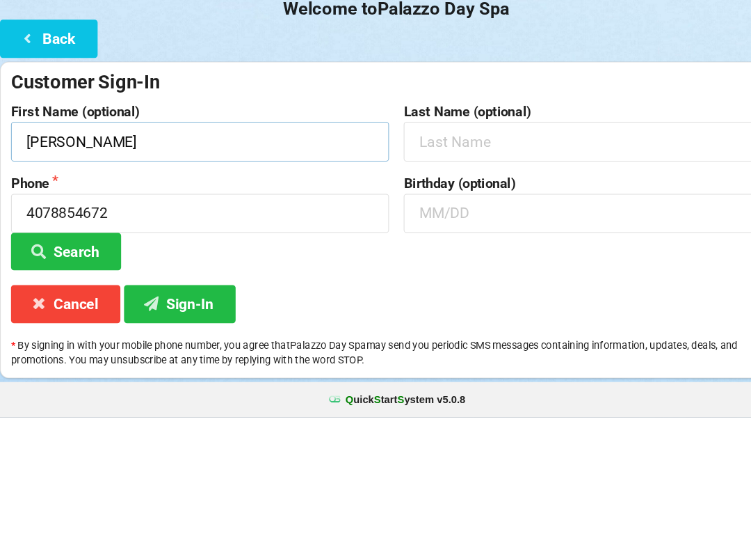
type input "[PERSON_NAME]"
click at [493, 270] on input "text" at bounding box center [562, 288] width 358 height 37
type input "[PERSON_NAME]"
click at [570, 338] on input "text" at bounding box center [562, 356] width 358 height 37
type input "10/14"
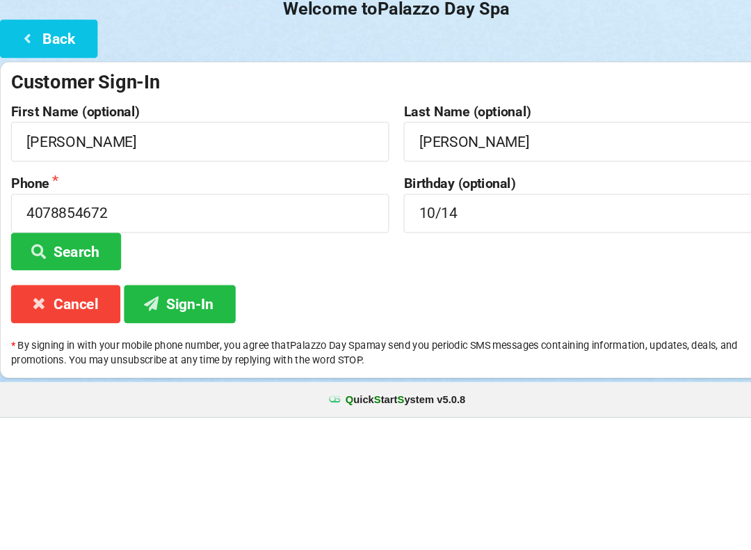
click at [83, 375] on button "Search" at bounding box center [62, 392] width 104 height 35
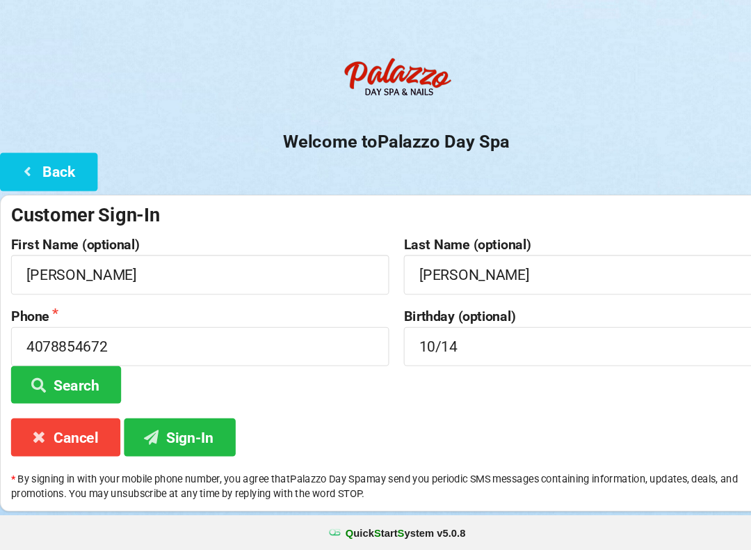
click at [167, 424] on button "Sign-In" at bounding box center [171, 441] width 106 height 35
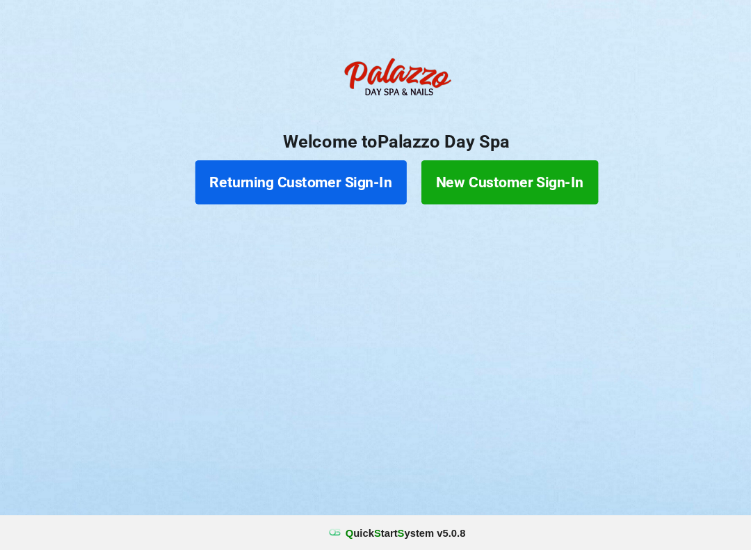
click at [273, 180] on button "Returning Customer Sign-In" at bounding box center [285, 201] width 200 height 42
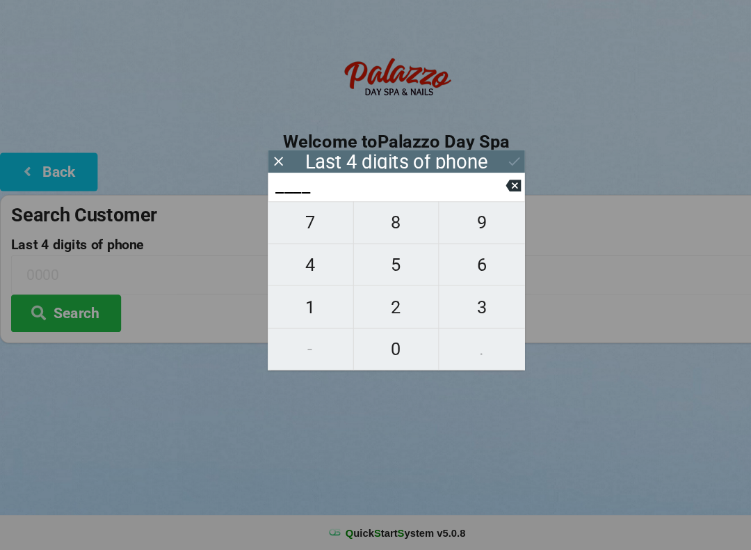
click at [460, 305] on span "3" at bounding box center [456, 319] width 81 height 29
type input "3___"
click at [386, 305] on span "2" at bounding box center [375, 319] width 81 height 29
type input "32__"
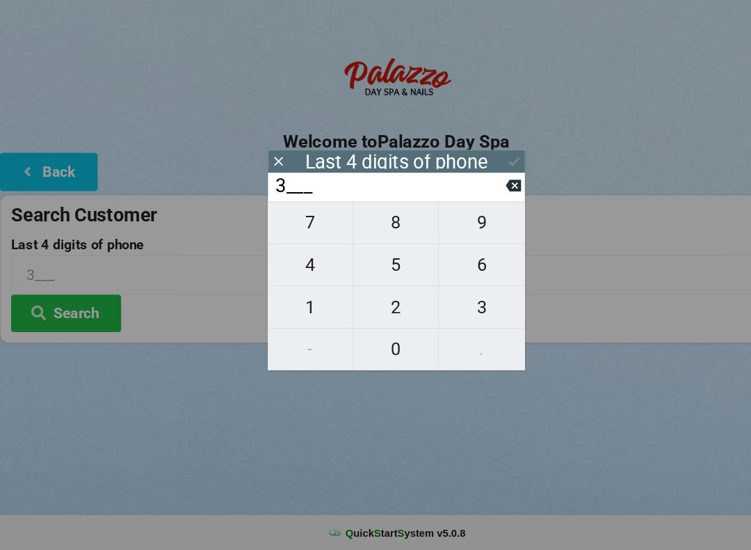
type input "32__"
click at [294, 305] on span "1" at bounding box center [294, 319] width 81 height 29
type input "321_"
click at [457, 305] on span "3" at bounding box center [456, 319] width 81 height 29
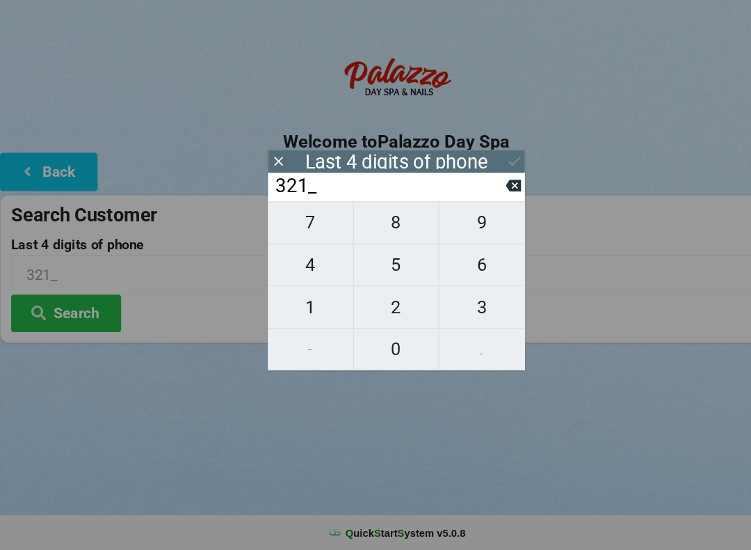
type input "3213"
click at [457, 253] on div "7 8 9 4 5 6 1 2 3 - 0 ." at bounding box center [375, 299] width 243 height 160
click at [371, 253] on div "7 8 9 4 5 6 1 2 3 - 0 ." at bounding box center [375, 299] width 243 height 160
click at [467, 241] on div "7 8 9 4 5 6 1 2 3 - 0 ." at bounding box center [375, 299] width 243 height 160
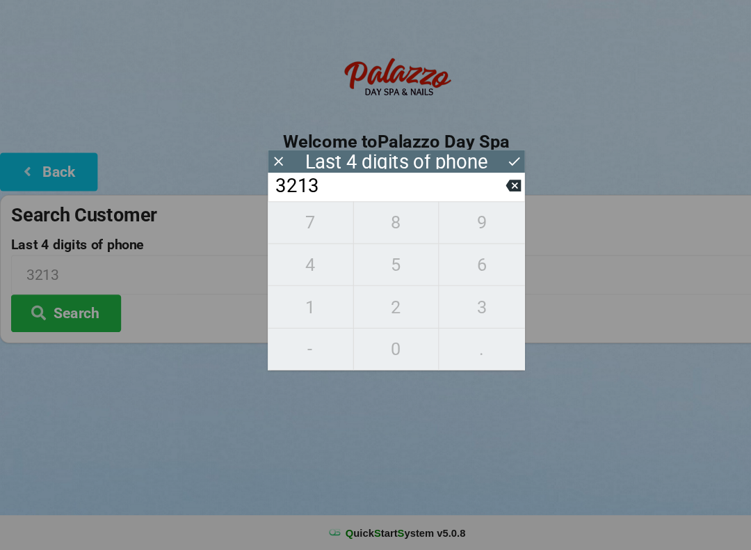
click at [482, 199] on icon at bounding box center [486, 204] width 15 height 11
click at [486, 199] on icon at bounding box center [486, 204] width 15 height 11
click at [483, 199] on icon at bounding box center [486, 204] width 15 height 11
click at [452, 305] on span "3" at bounding box center [456, 319] width 81 height 29
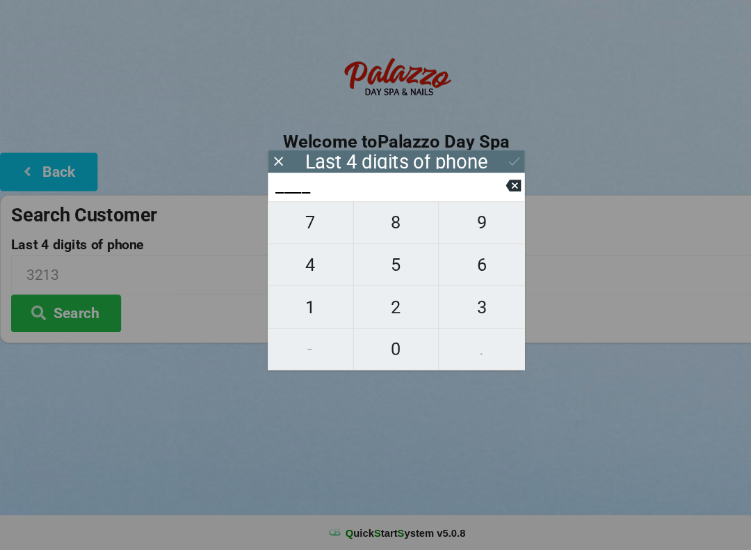
type input "3___"
click at [448, 305] on span "3" at bounding box center [456, 319] width 81 height 29
type input "33__"
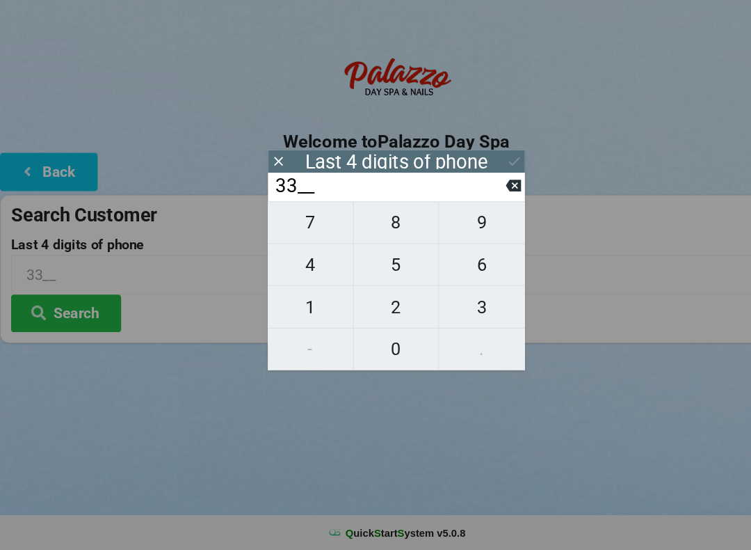
click at [380, 264] on span "5" at bounding box center [375, 278] width 81 height 29
type input "335_"
click at [370, 344] on span "0" at bounding box center [375, 358] width 81 height 29
type input "3350"
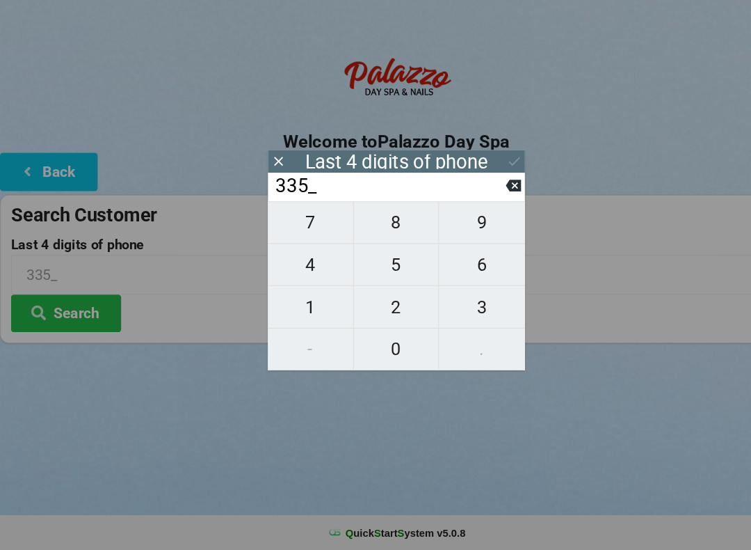
type input "3350"
click at [487, 174] on icon at bounding box center [487, 181] width 15 height 15
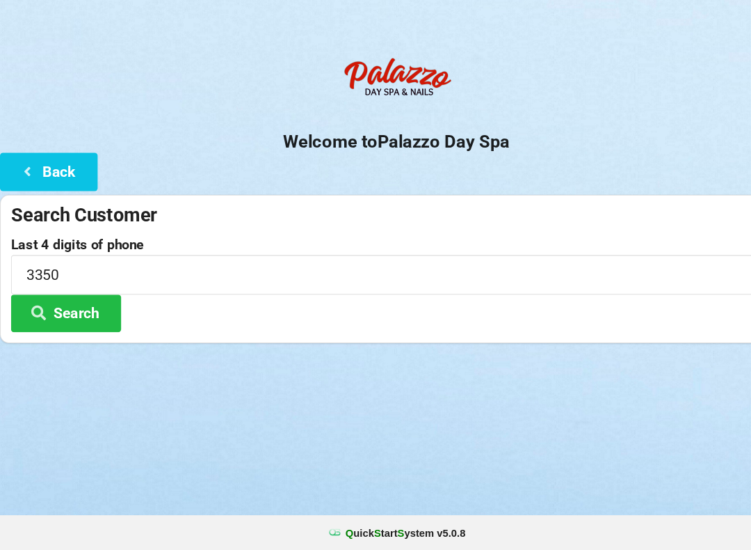
click at [64, 307] on button "Search" at bounding box center [62, 324] width 104 height 35
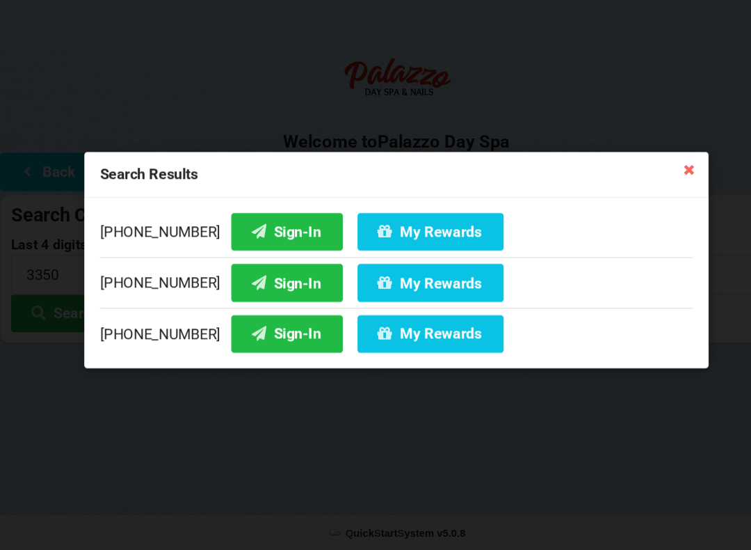
click at [259, 230] on button "Sign-In" at bounding box center [272, 247] width 106 height 35
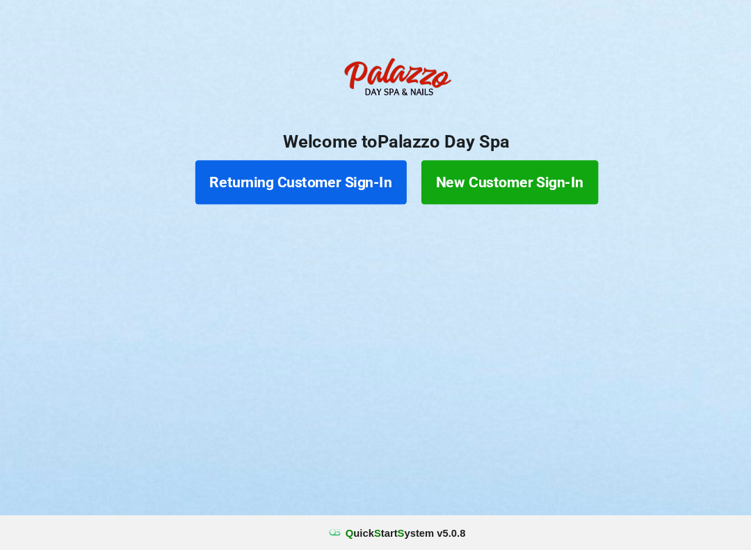
click at [289, 191] on button "Returning Customer Sign-In" at bounding box center [285, 201] width 200 height 42
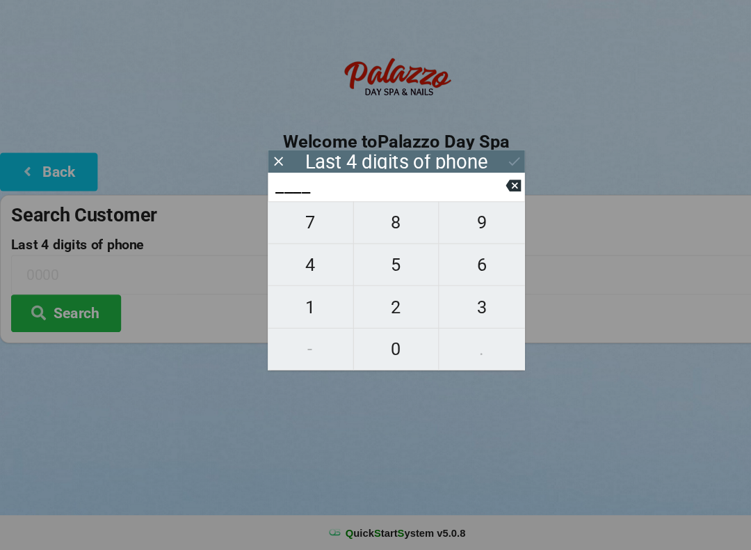
click at [454, 310] on button "3" at bounding box center [456, 319] width 81 height 40
type input "3___"
click at [307, 305] on span "1" at bounding box center [294, 319] width 81 height 29
type input "31__"
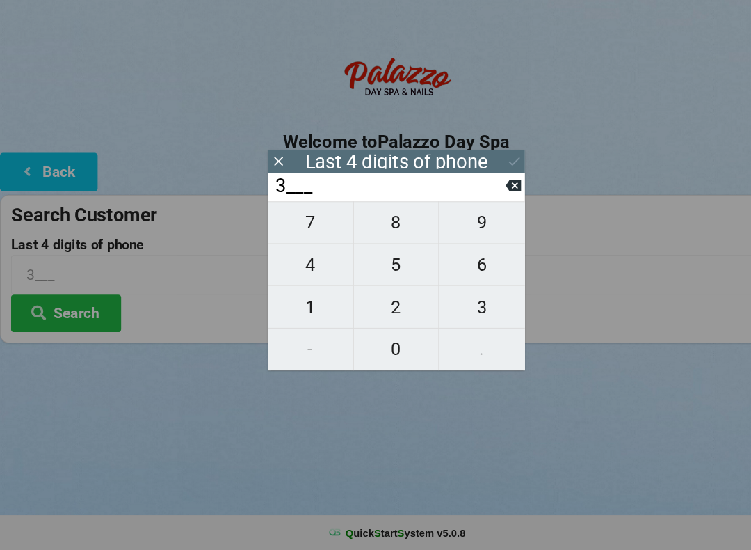
type input "31__"
click at [303, 305] on span "1" at bounding box center [294, 319] width 81 height 29
type input "311_"
click at [475, 305] on span "3" at bounding box center [456, 319] width 81 height 29
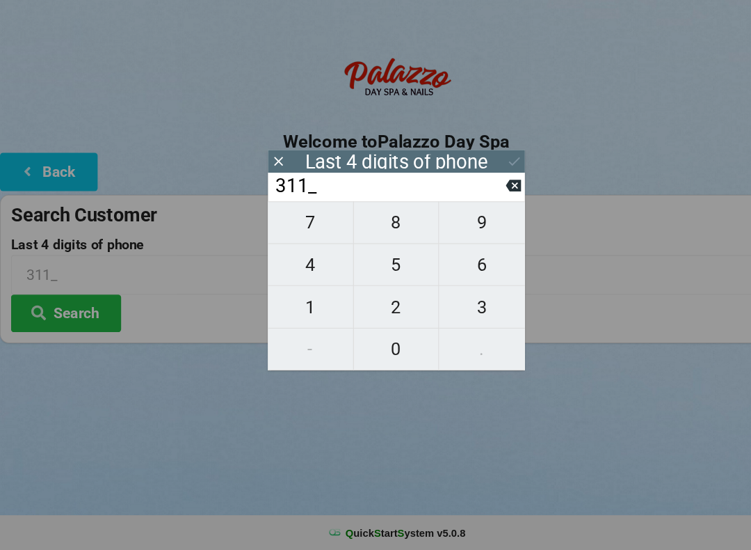
type input "3113"
click at [483, 172] on button at bounding box center [487, 181] width 15 height 19
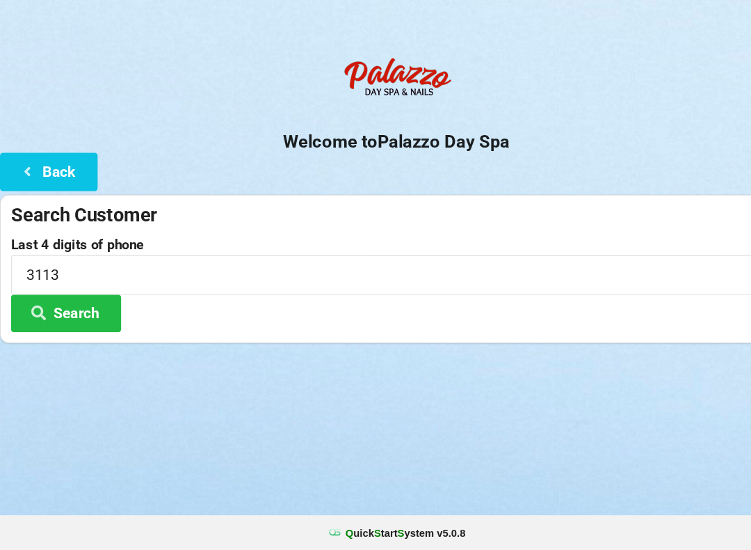
click at [72, 307] on button "Search" at bounding box center [62, 324] width 104 height 35
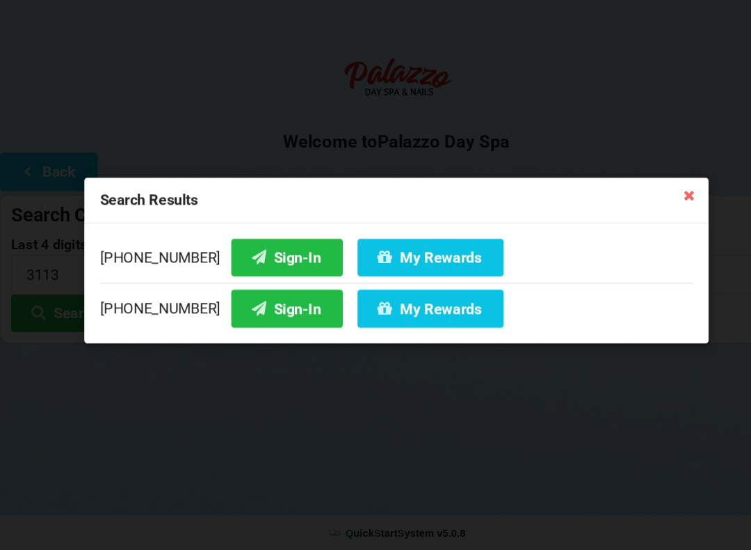
click at [242, 254] on button "Sign-In" at bounding box center [272, 271] width 106 height 35
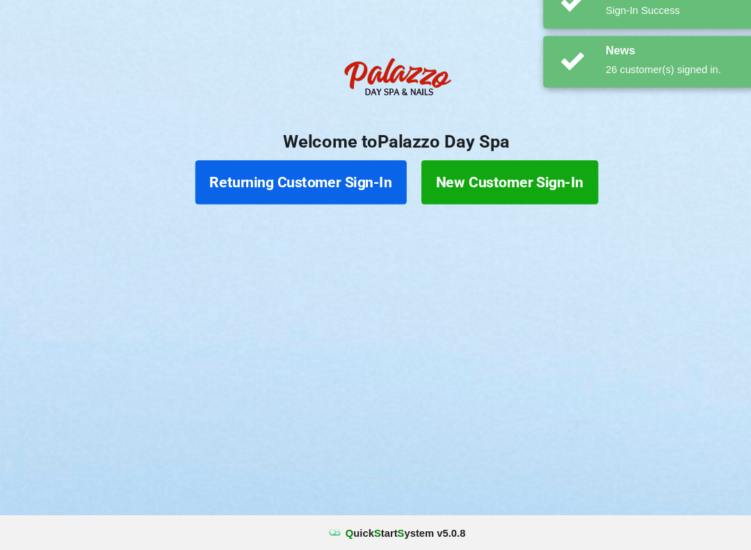
click at [599, 317] on div "Logout Logout Sign-In Welcome to Palazzo Day Spa Returning Customer Sign-In New…" at bounding box center [375, 275] width 751 height 550
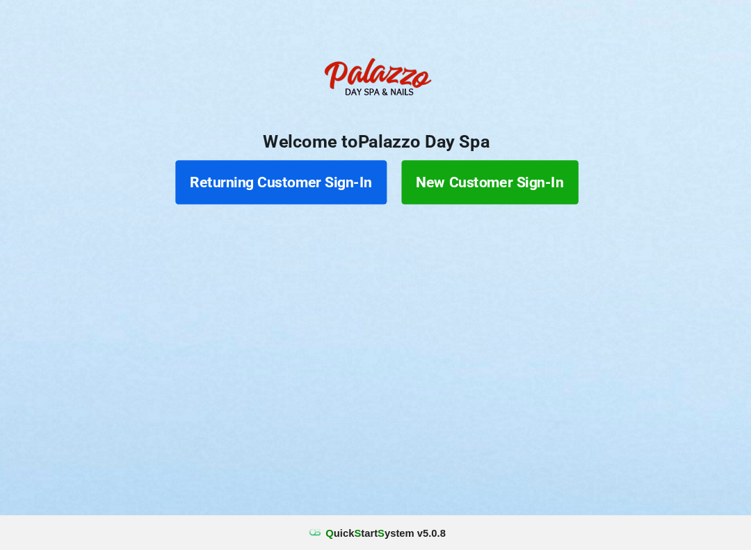
click at [301, 180] on button "Returning Customer Sign-In" at bounding box center [285, 201] width 200 height 42
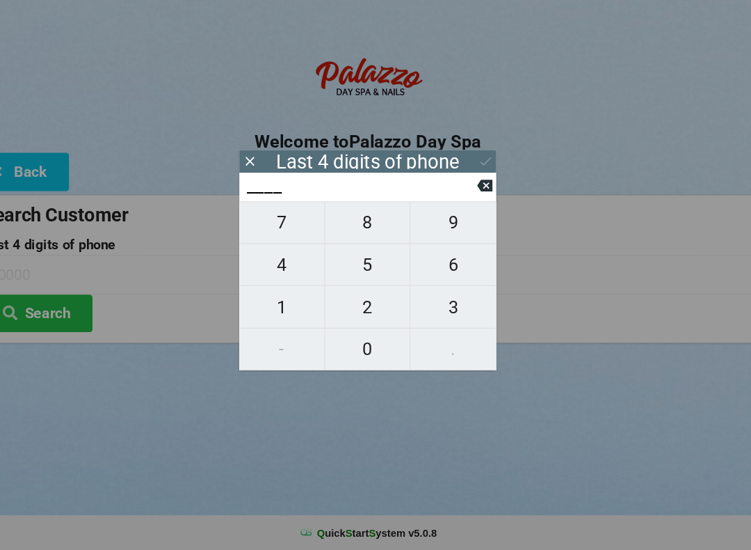
click at [350, 264] on span "5" at bounding box center [375, 278] width 81 height 29
type input "5___"
click at [349, 264] on span "5" at bounding box center [375, 278] width 81 height 29
type input "55__"
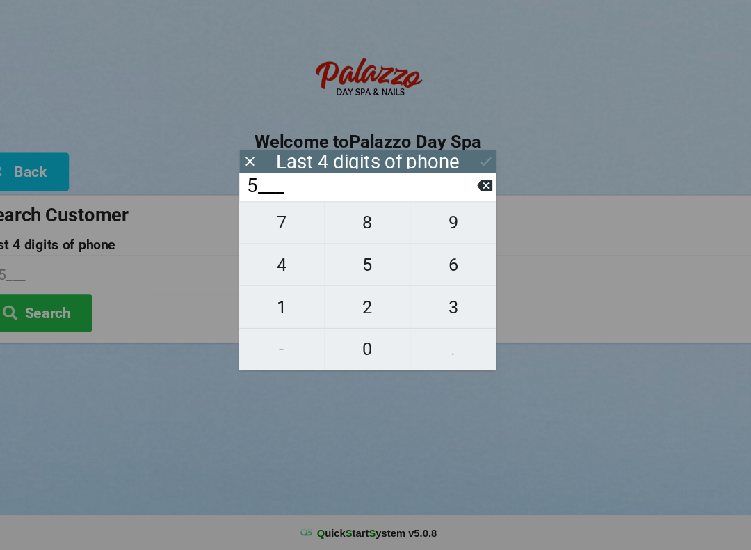
type input "55__"
click at [275, 305] on span "1" at bounding box center [294, 319] width 81 height 29
type input "551_"
click at [273, 305] on span "1" at bounding box center [294, 319] width 81 height 29
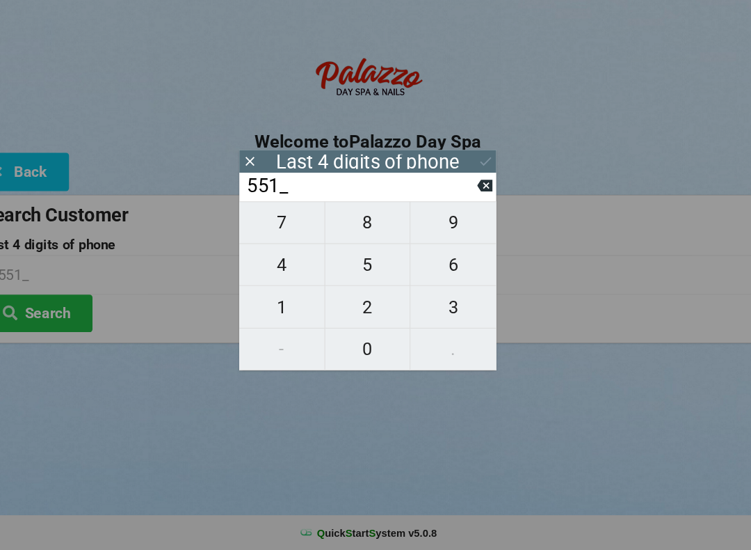
type input "5511"
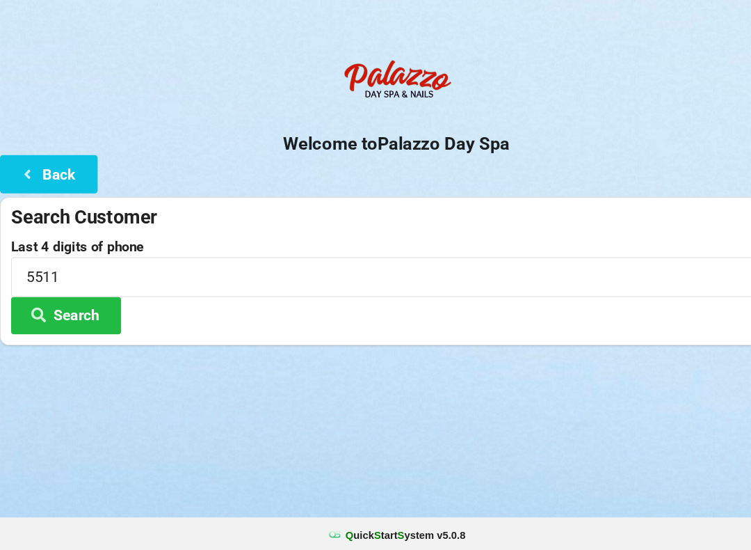
click at [86, 307] on button "Search" at bounding box center [62, 324] width 104 height 35
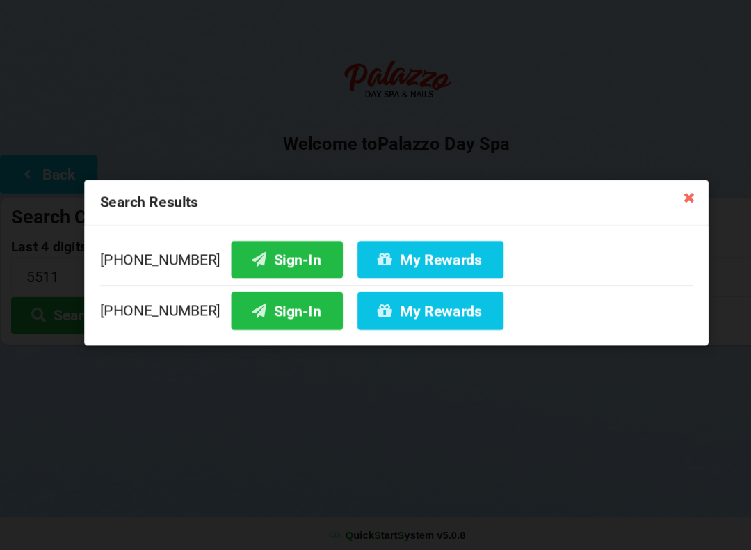
click at [255, 254] on button "Sign-In" at bounding box center [272, 271] width 106 height 35
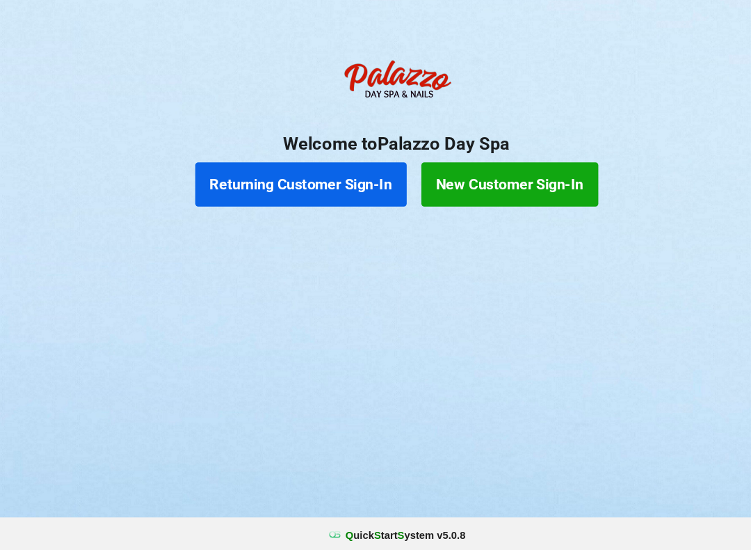
click at [274, 180] on button "Returning Customer Sign-In" at bounding box center [285, 201] width 200 height 42
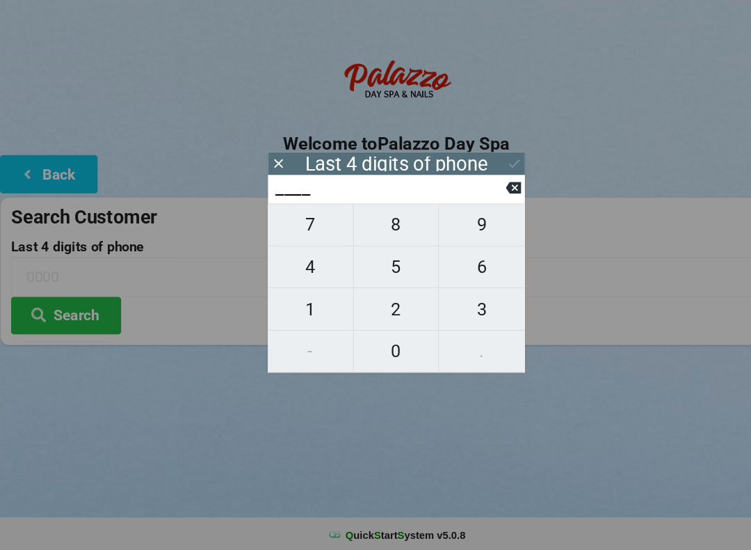
click at [459, 305] on span "3" at bounding box center [456, 319] width 81 height 29
type input "3___"
click at [304, 264] on span "4" at bounding box center [294, 278] width 81 height 29
type input "34__"
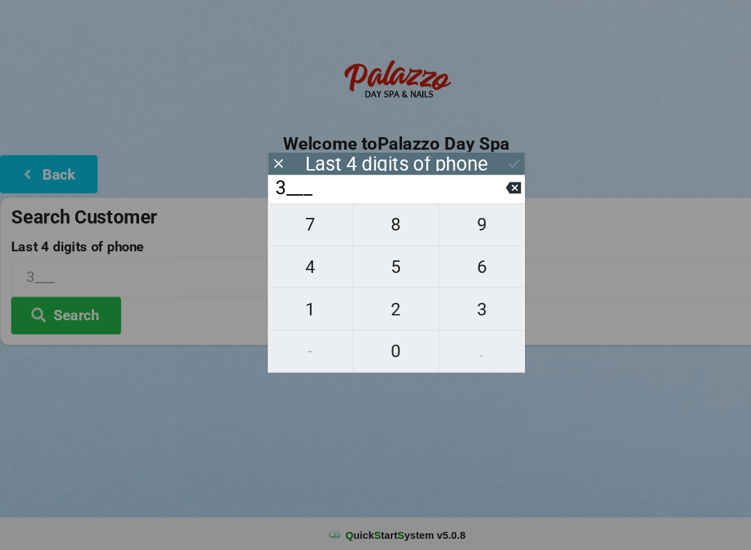
type input "34__"
click at [465, 264] on span "6" at bounding box center [456, 278] width 81 height 29
type input "346_"
click at [300, 225] on span "7" at bounding box center [294, 239] width 81 height 29
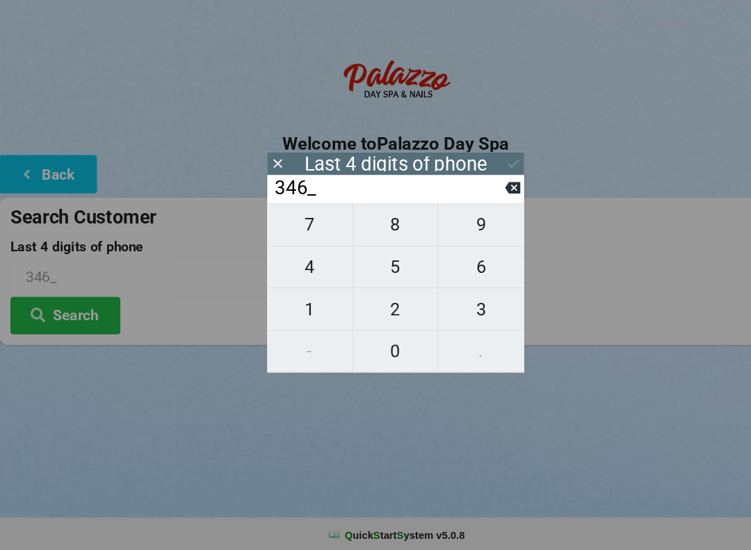
type input "3467"
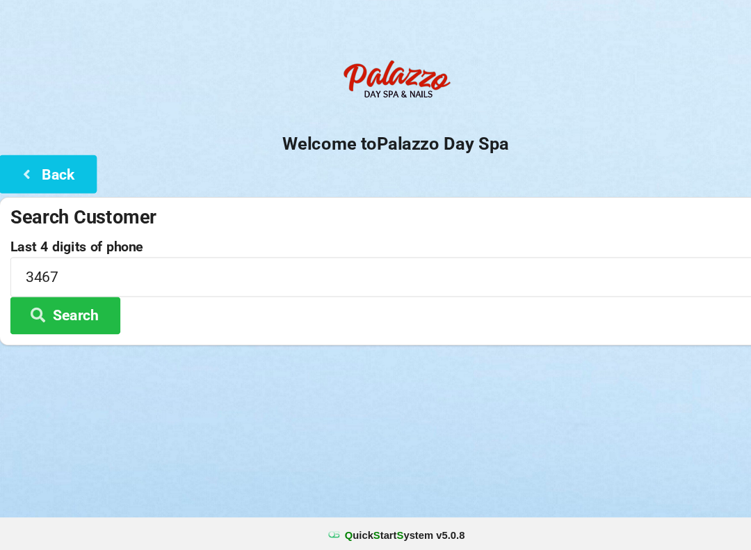
click at [340, 416] on div "Logout Logout Sign-In Welcome to Palazzo Day Spa Back Search Customer Last 4 di…" at bounding box center [375, 275] width 751 height 550
click at [70, 307] on button "Search" at bounding box center [62, 324] width 104 height 35
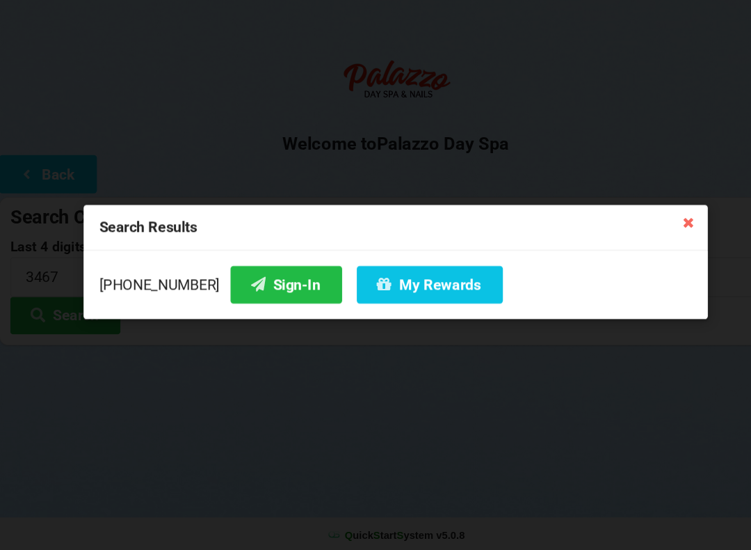
click at [403, 278] on button "My Rewards" at bounding box center [408, 295] width 138 height 35
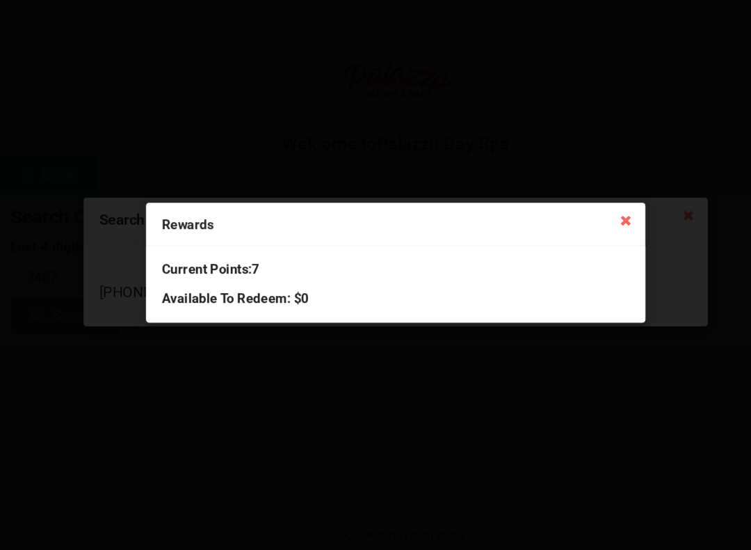
click at [465, 437] on div "Rewards Current Points: 7 Available To Redeem : $0" at bounding box center [375, 275] width 751 height 550
click at [351, 435] on div "Rewards Current Points: 7 Available To Redeem : $0" at bounding box center [375, 275] width 751 height 550
click at [518, 397] on div "Rewards Current Points: 7 Available To Redeem : $0" at bounding box center [375, 275] width 751 height 550
click at [569, 384] on div "Rewards Current Points: 7 Available To Redeem : $0" at bounding box center [375, 275] width 751 height 550
click at [601, 223] on icon at bounding box center [594, 234] width 22 height 22
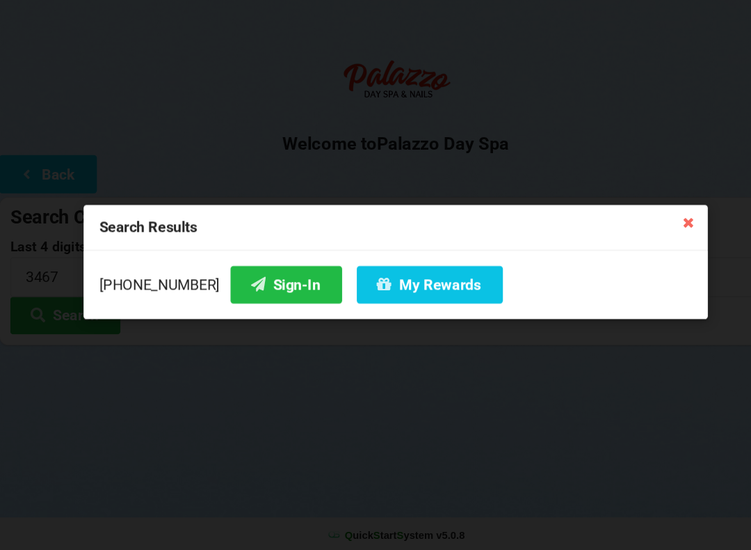
click at [645, 225] on icon at bounding box center [653, 236] width 22 height 22
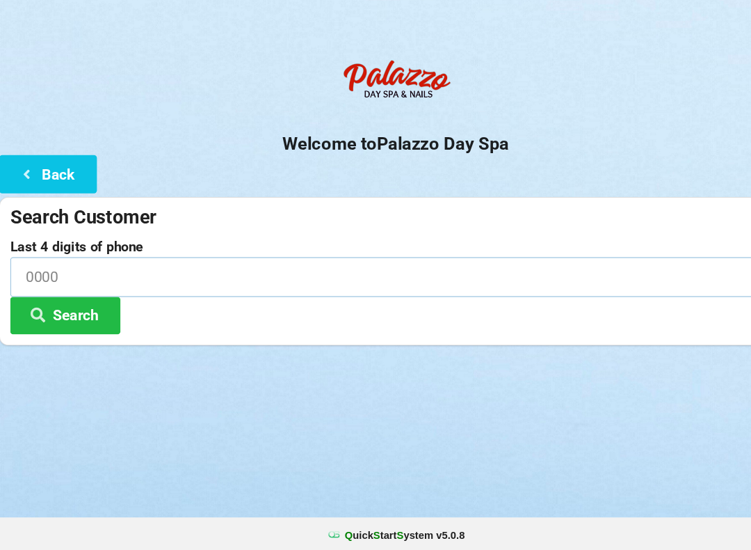
click at [400, 270] on input at bounding box center [375, 288] width 730 height 37
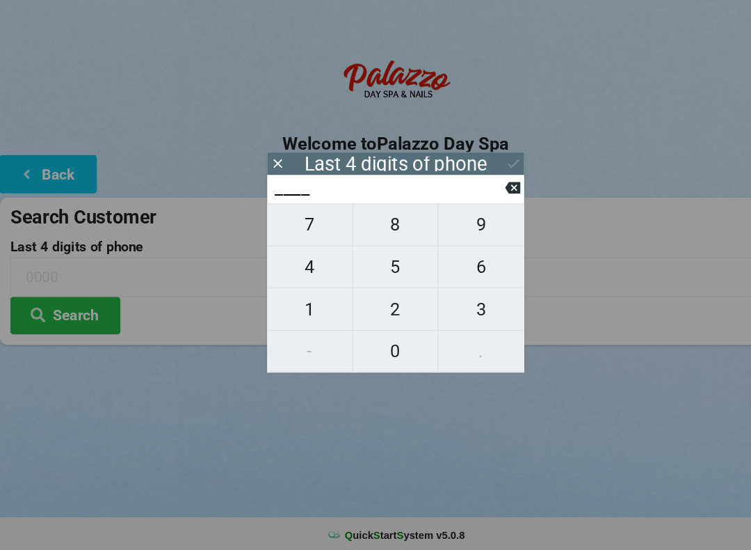
click at [370, 344] on span "0" at bounding box center [375, 358] width 81 height 29
type input "0___"
click at [297, 264] on span "4" at bounding box center [294, 278] width 81 height 29
type input "04__"
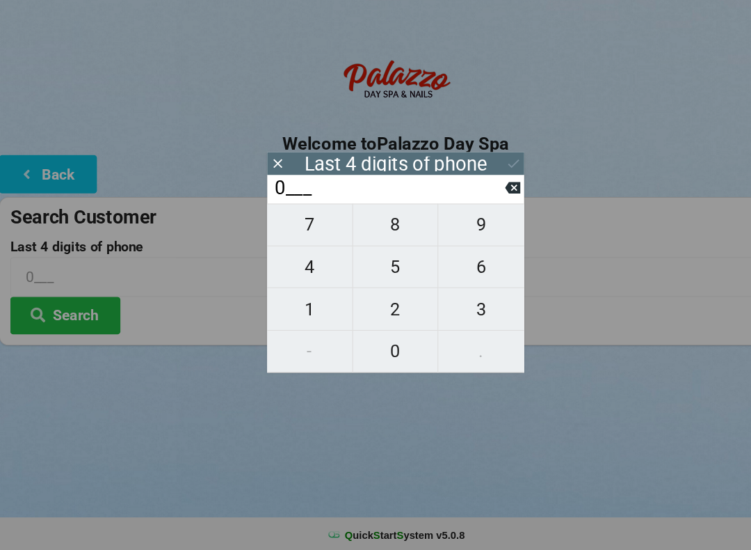
type input "04__"
click at [452, 305] on span "3" at bounding box center [456, 319] width 81 height 29
type input "043_"
click at [484, 199] on icon at bounding box center [486, 204] width 15 height 11
type input "04__"
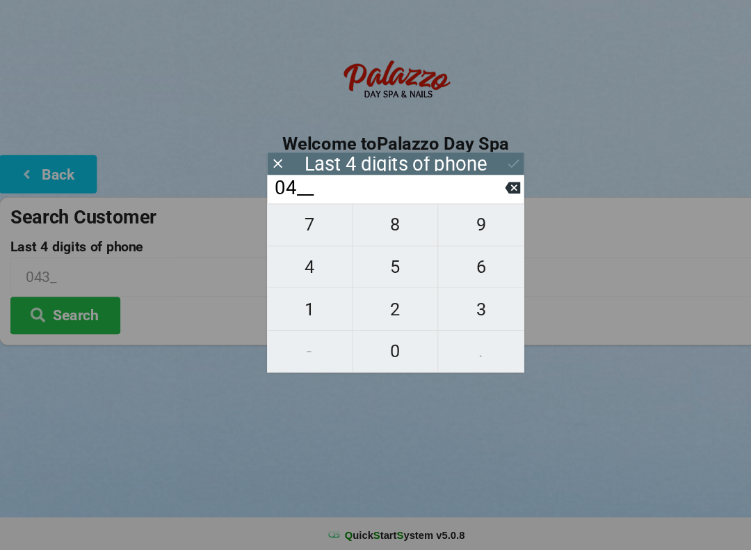
click at [458, 225] on span "9" at bounding box center [456, 239] width 81 height 29
type input "049_"
click at [465, 225] on span "9" at bounding box center [456, 239] width 81 height 29
type input "0499"
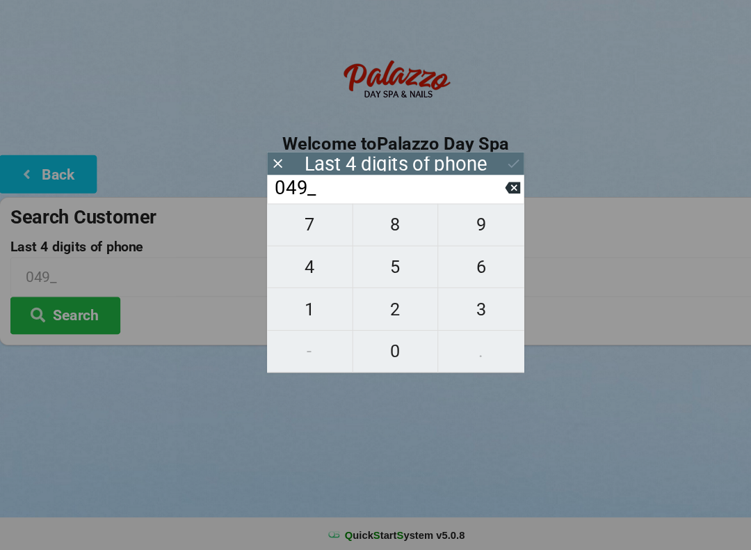
type input "0499"
click at [488, 174] on icon at bounding box center [487, 181] width 15 height 15
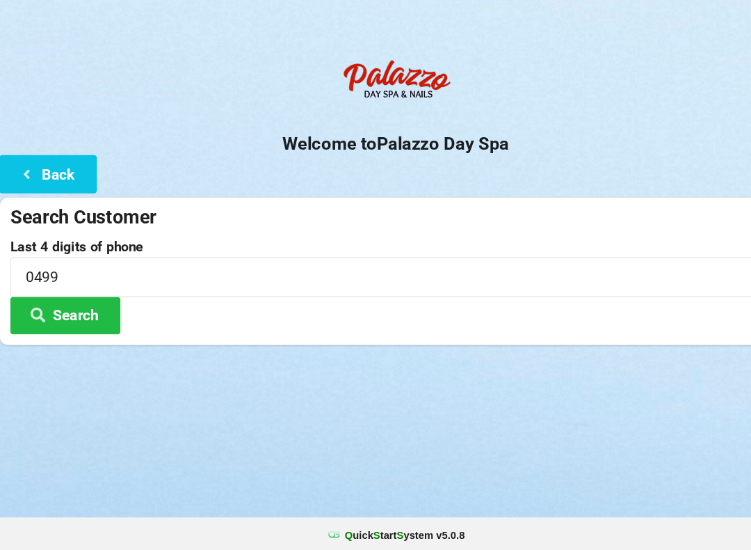
click at [79, 307] on button "Search" at bounding box center [62, 324] width 104 height 35
click at [74, 173] on button "Back" at bounding box center [46, 190] width 93 height 35
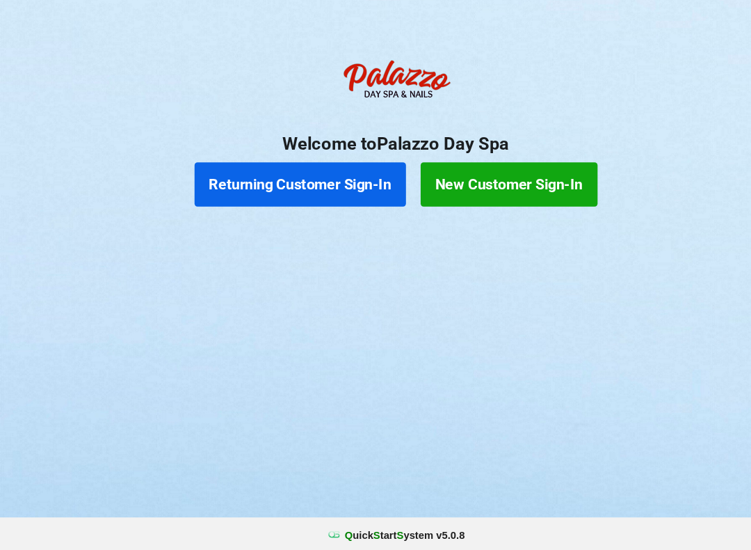
click at [307, 180] on button "Returning Customer Sign-In" at bounding box center [285, 201] width 200 height 42
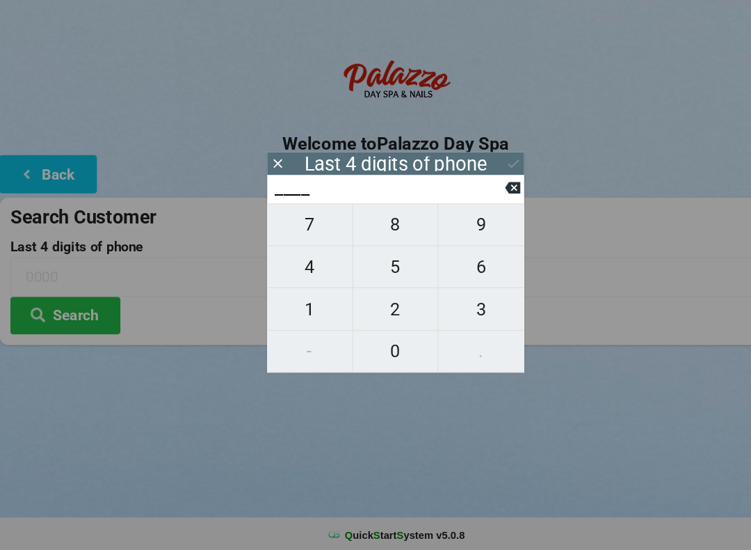
click at [376, 264] on span "5" at bounding box center [375, 278] width 81 height 29
type input "5___"
click at [463, 225] on span "9" at bounding box center [456, 239] width 81 height 29
type input "59__"
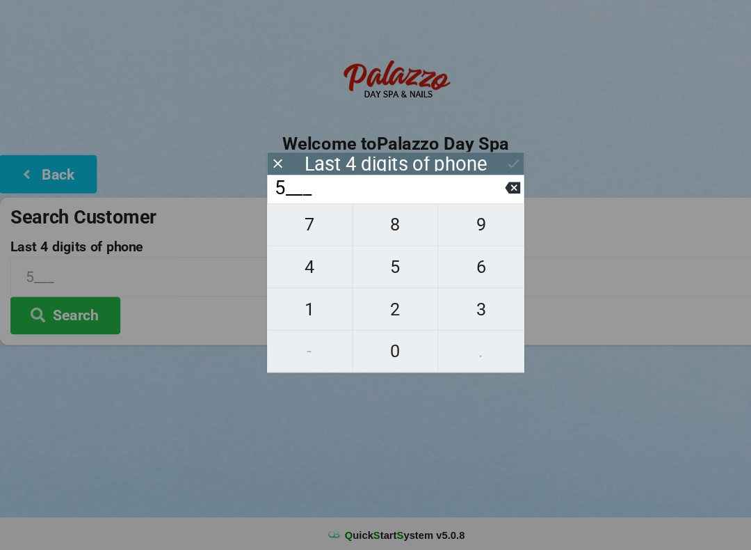
type input "59__"
click at [461, 225] on span "9" at bounding box center [456, 239] width 81 height 29
type input "599_"
click at [446, 305] on span "3" at bounding box center [456, 319] width 81 height 29
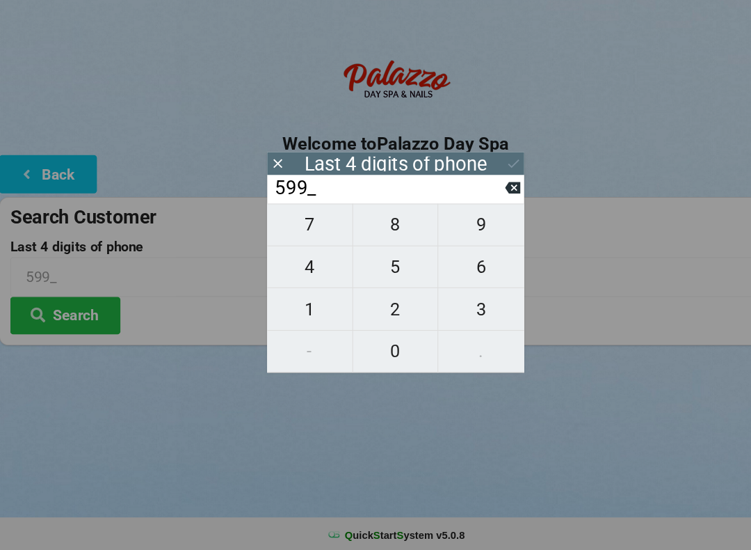
type input "5993"
click at [486, 174] on icon at bounding box center [487, 181] width 15 height 15
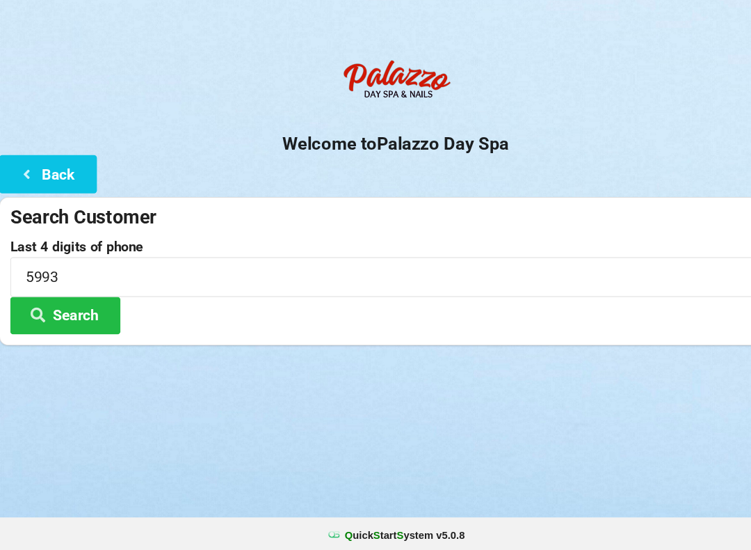
click at [85, 307] on button "Search" at bounding box center [62, 324] width 104 height 35
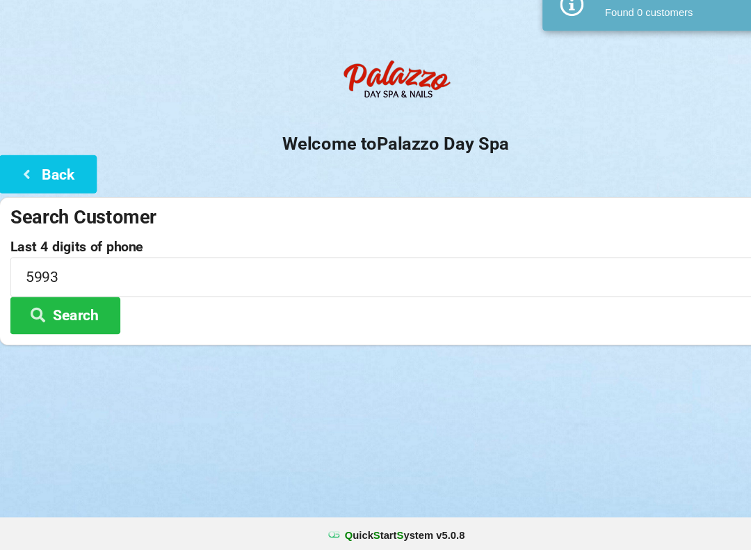
click at [65, 173] on button "Back" at bounding box center [46, 190] width 93 height 35
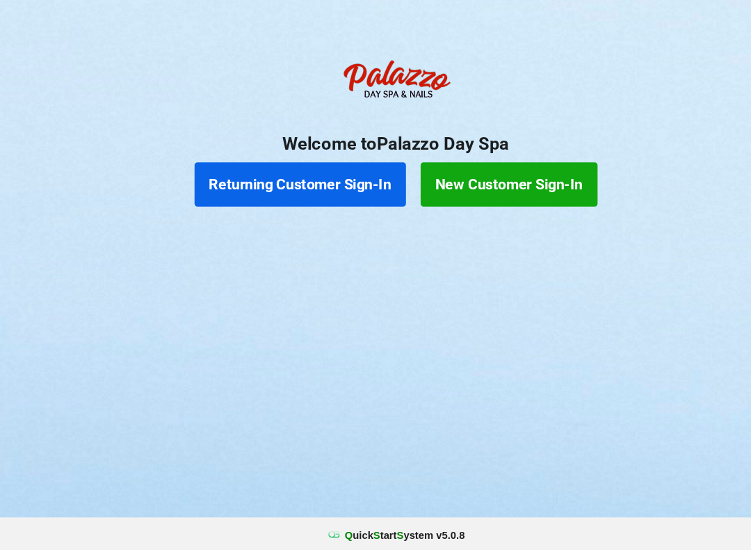
click at [515, 180] on button "New Customer Sign-In" at bounding box center [483, 201] width 168 height 42
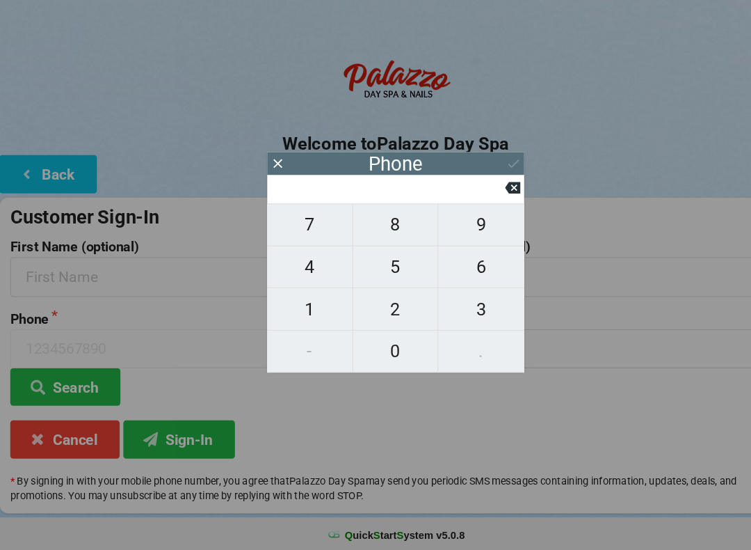
click at [375, 344] on span "0" at bounding box center [375, 358] width 81 height 29
type input "0"
click at [301, 264] on span "4" at bounding box center [294, 278] width 81 height 29
type input "4"
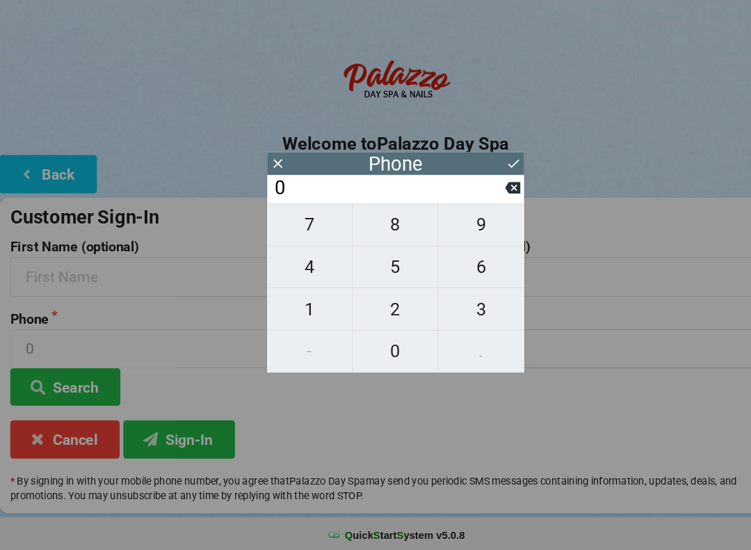
type input "4"
click at [481, 197] on icon at bounding box center [486, 204] width 15 height 15
click at [368, 344] on span "0" at bounding box center [375, 358] width 81 height 29
type input "0"
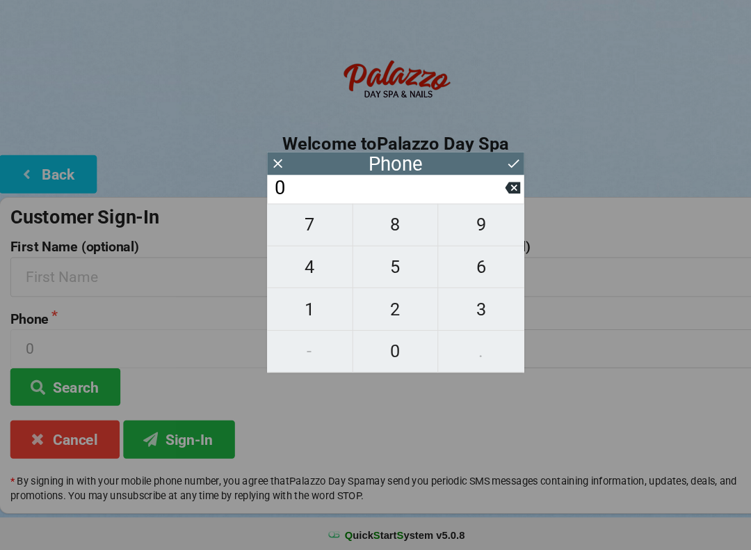
click at [301, 264] on span "4" at bounding box center [294, 278] width 81 height 29
type input "4"
click at [478, 193] on input "4" at bounding box center [369, 204] width 220 height 22
click at [484, 199] on icon at bounding box center [486, 204] width 15 height 11
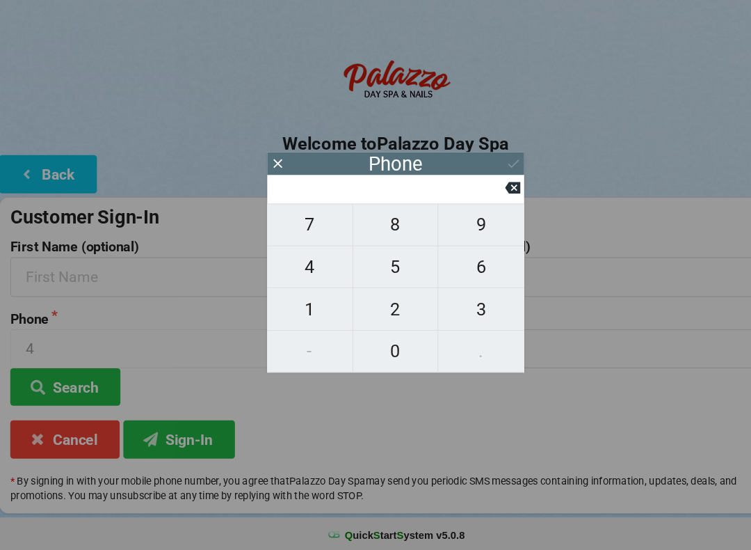
click at [463, 264] on span "6" at bounding box center [456, 278] width 81 height 29
type input "6"
click at [368, 305] on span "2" at bounding box center [375, 319] width 81 height 29
type input "62"
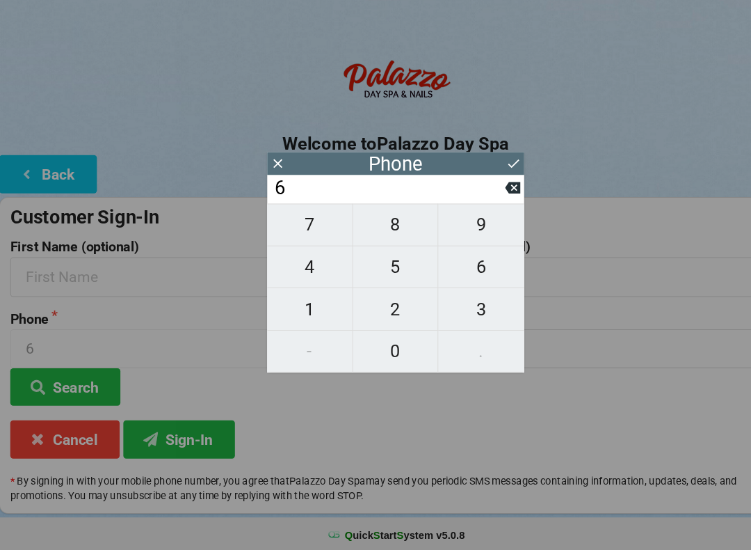
type input "62"
click at [456, 225] on span "9" at bounding box center [456, 239] width 81 height 29
type input "629"
click at [381, 305] on span "2" at bounding box center [375, 319] width 81 height 29
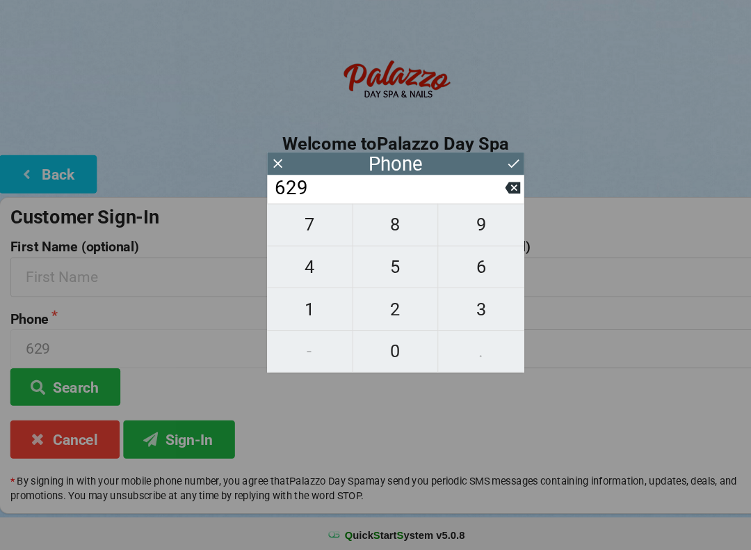
type input "6292"
click at [380, 264] on span "5" at bounding box center [375, 278] width 81 height 29
type input "62925"
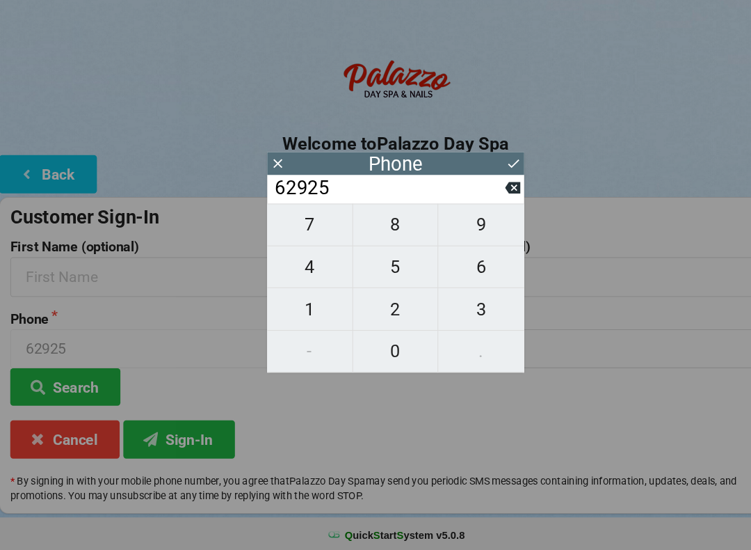
click at [456, 225] on span "9" at bounding box center [456, 239] width 81 height 29
type input "629259"
click at [372, 344] on span "0" at bounding box center [375, 358] width 81 height 29
type input "6292590"
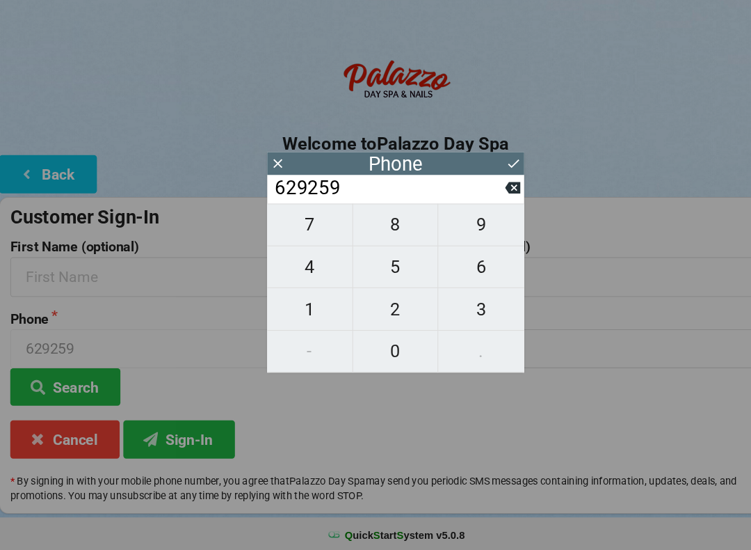
type input "6292590"
click at [292, 264] on span "4" at bounding box center [294, 278] width 81 height 29
type input "62925904"
click at [477, 225] on span "9" at bounding box center [456, 239] width 81 height 29
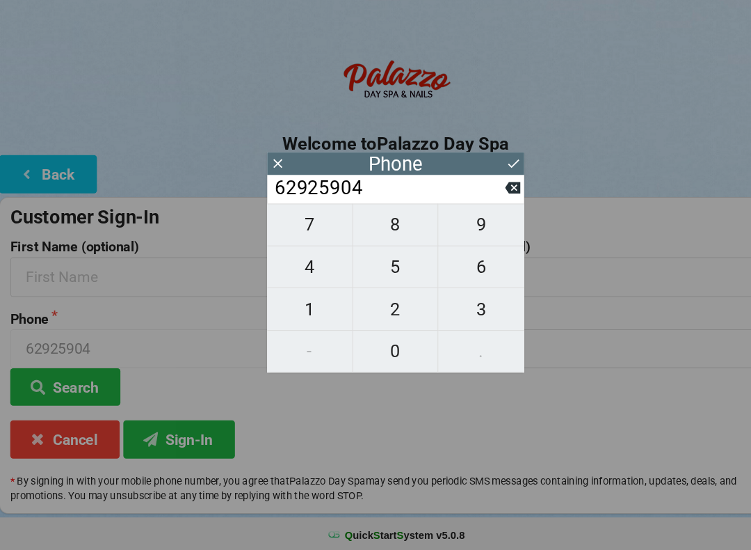
type input "629259049"
click at [458, 225] on span "9" at bounding box center [456, 239] width 81 height 29
click at [480, 174] on icon at bounding box center [487, 181] width 15 height 15
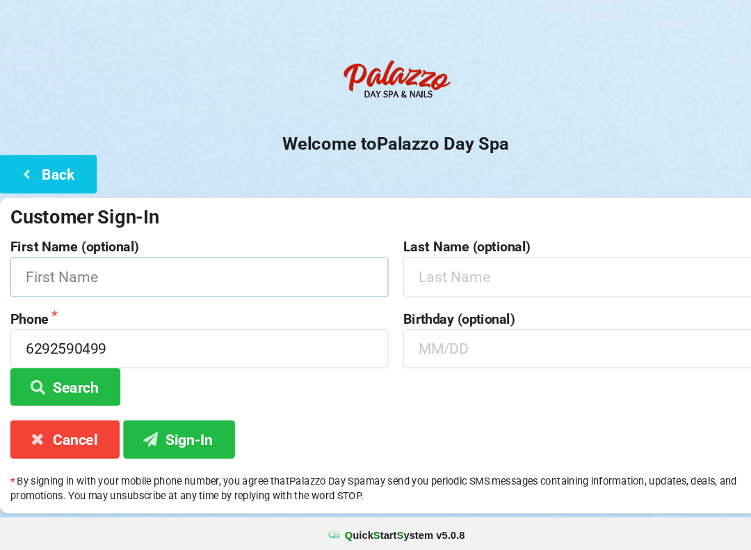
click at [243, 270] on input "text" at bounding box center [189, 288] width 358 height 37
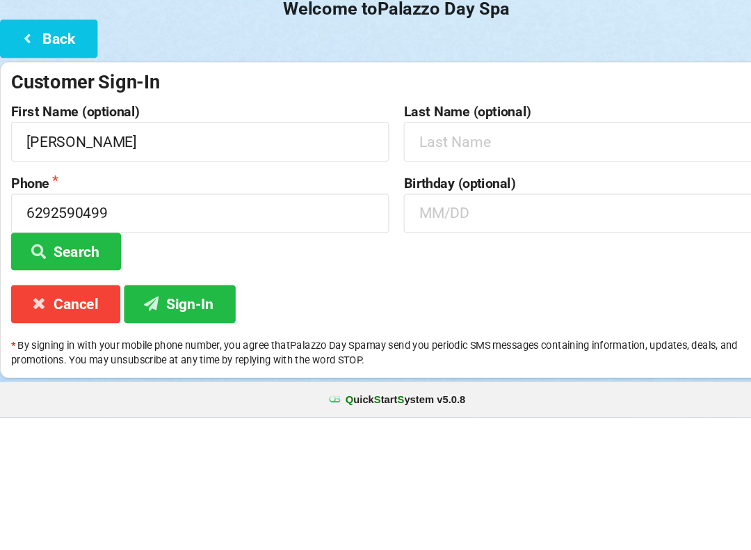
click at [495, 270] on input "text" at bounding box center [562, 288] width 358 height 37
click at [560, 338] on input "text" at bounding box center [562, 356] width 358 height 37
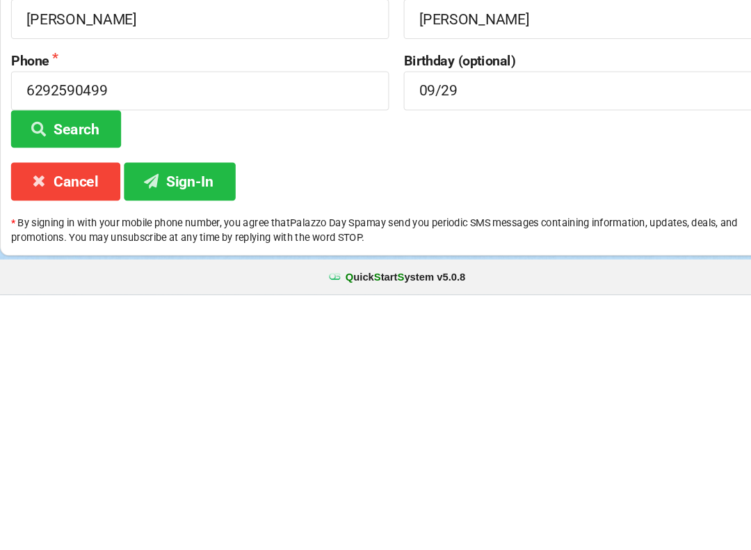
click at [200, 424] on button "Sign-In" at bounding box center [171, 441] width 106 height 35
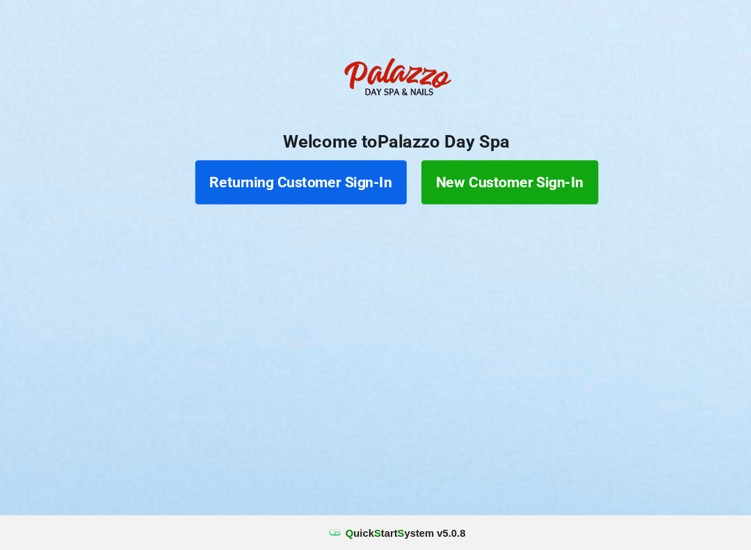
click at [290, 180] on button "Returning Customer Sign-In" at bounding box center [285, 201] width 200 height 42
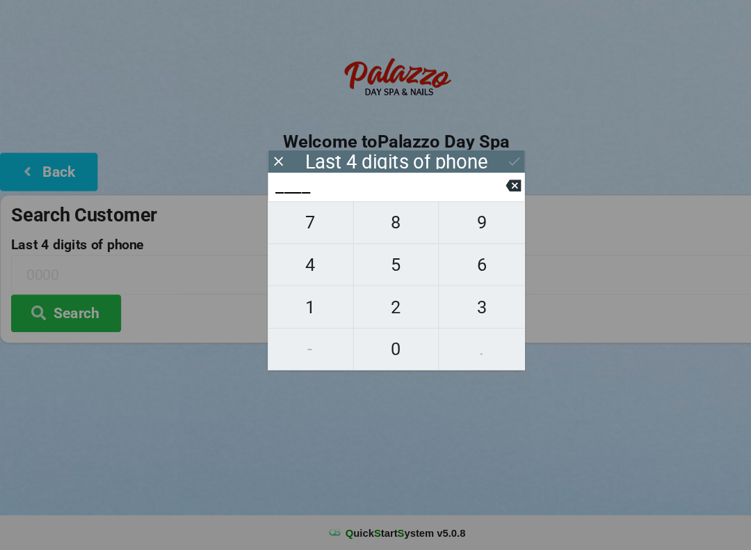
click at [373, 344] on span "0" at bounding box center [375, 358] width 81 height 29
click at [459, 305] on span "3" at bounding box center [456, 319] width 81 height 29
click at [382, 305] on span "2" at bounding box center [375, 319] width 81 height 29
click at [446, 305] on span "3" at bounding box center [456, 319] width 81 height 29
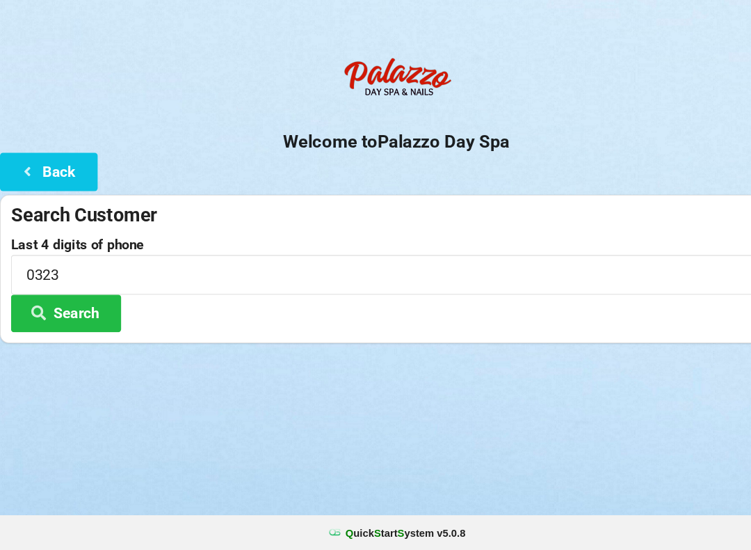
click at [550, 421] on div "Logout Logout Sign-In Welcome to Palazzo Day Spa Back Search Customer Last 4 di…" at bounding box center [375, 275] width 751 height 550
click at [67, 307] on button "Search" at bounding box center [62, 324] width 104 height 35
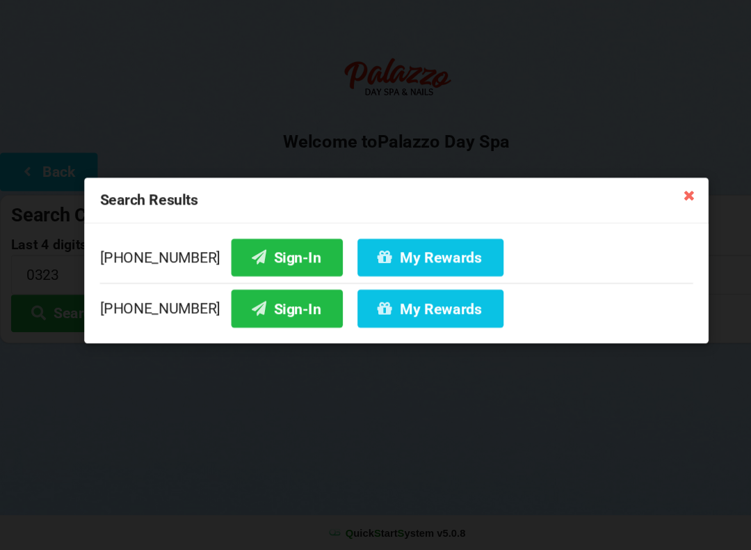
click at [64, 453] on div "Search Results [PHONE_NUMBER] Sign-In My Rewards [PHONE_NUMBER] Sign-In My Rewa…" at bounding box center [375, 275] width 751 height 550
click at [662, 202] on icon at bounding box center [653, 213] width 22 height 22
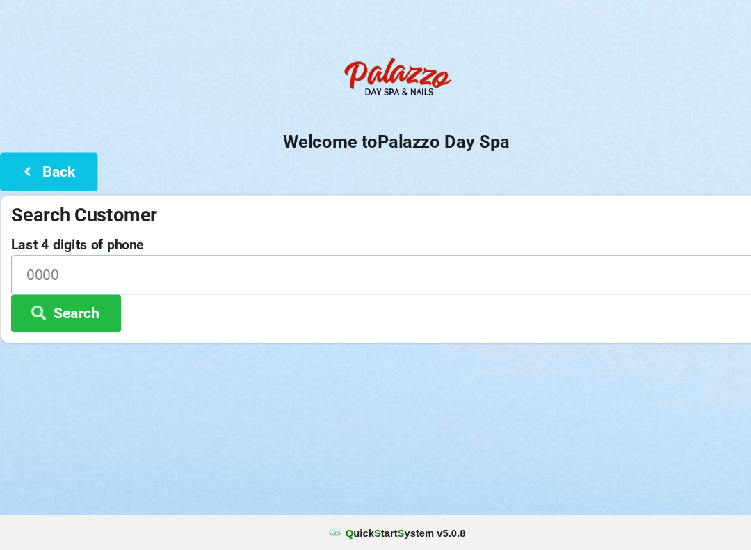
click at [90, 270] on input at bounding box center [375, 288] width 730 height 37
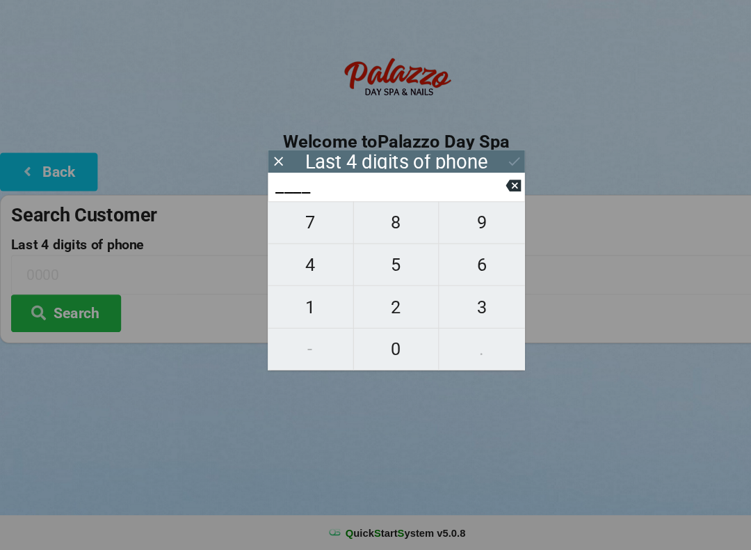
click at [378, 264] on span "5" at bounding box center [375, 278] width 81 height 29
click at [298, 265] on span "4" at bounding box center [294, 278] width 81 height 29
click at [309, 264] on span "4" at bounding box center [294, 278] width 81 height 29
click at [307, 264] on span "4" at bounding box center [294, 278] width 81 height 29
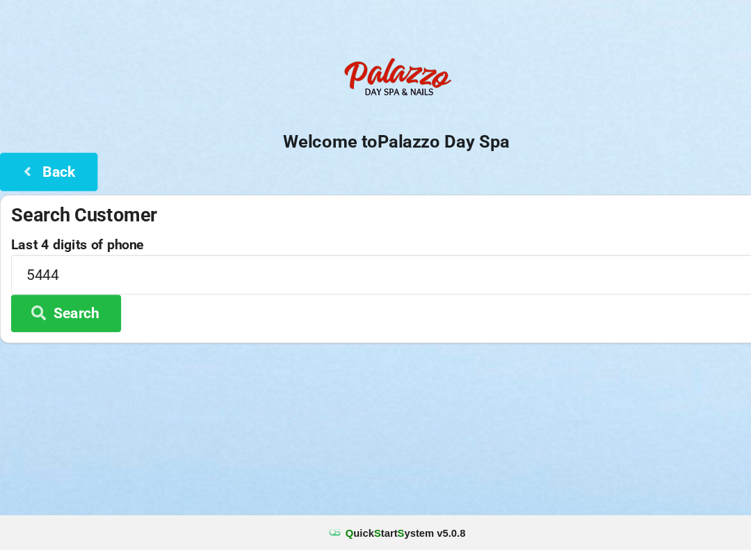
click at [411, 403] on div "Logout Logout Sign-In Welcome to Palazzo Day Spa Back Search Customer Last 4 di…" at bounding box center [375, 275] width 751 height 550
click at [88, 307] on button "Search" at bounding box center [62, 324] width 104 height 35
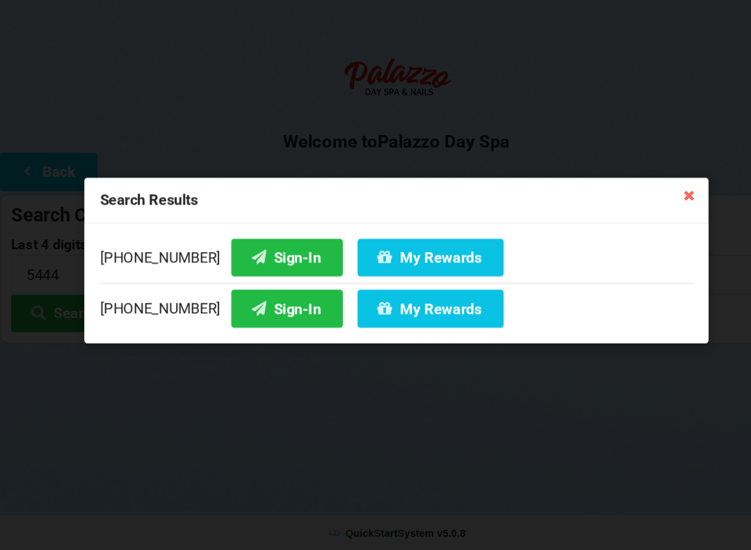
click at [260, 254] on button "Sign-In" at bounding box center [272, 271] width 106 height 35
